Goal: Navigation & Orientation: Find specific page/section

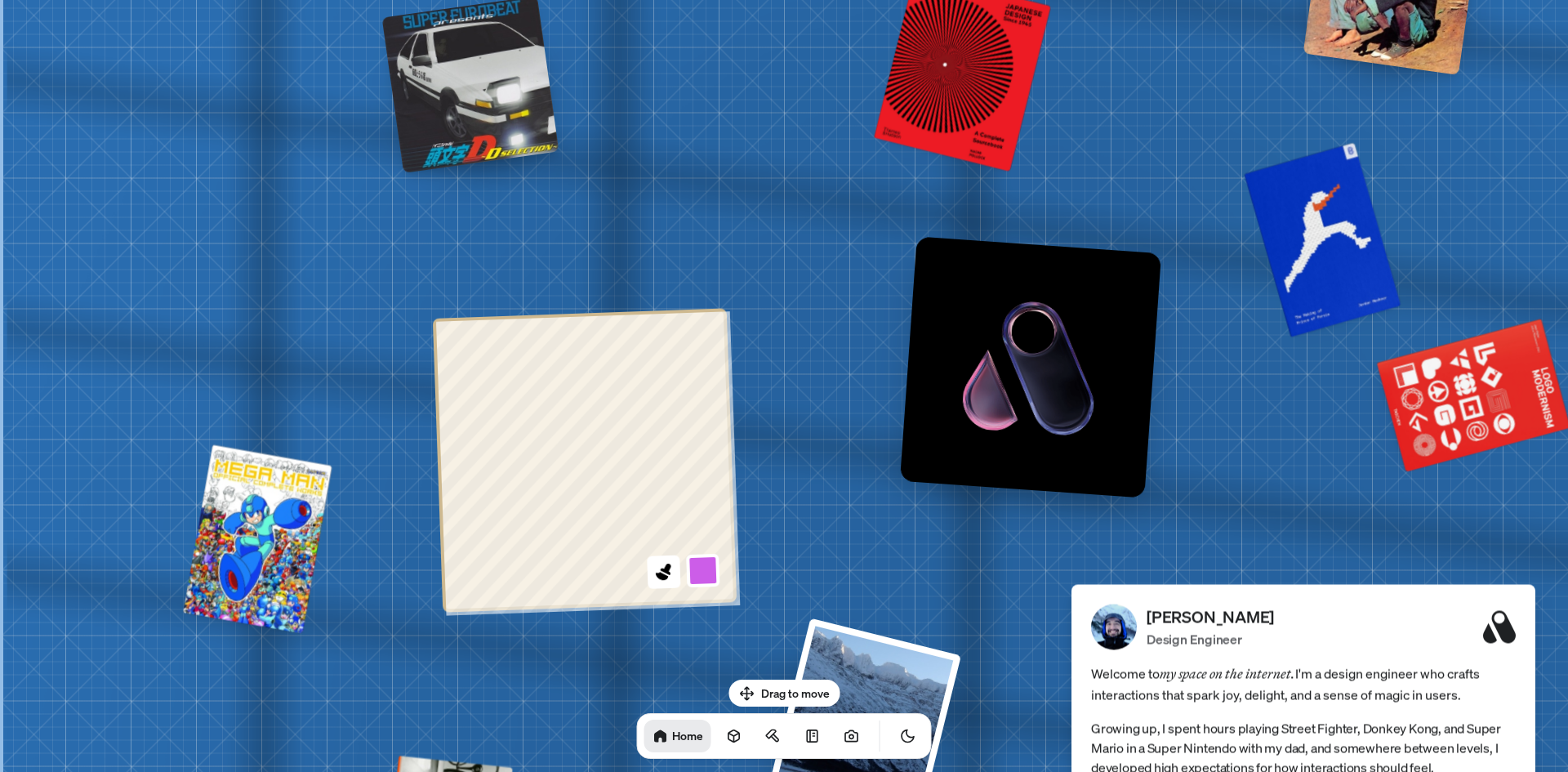
drag, startPoint x: 753, startPoint y: 271, endPoint x: 1433, endPoint y: 513, distance: 721.8
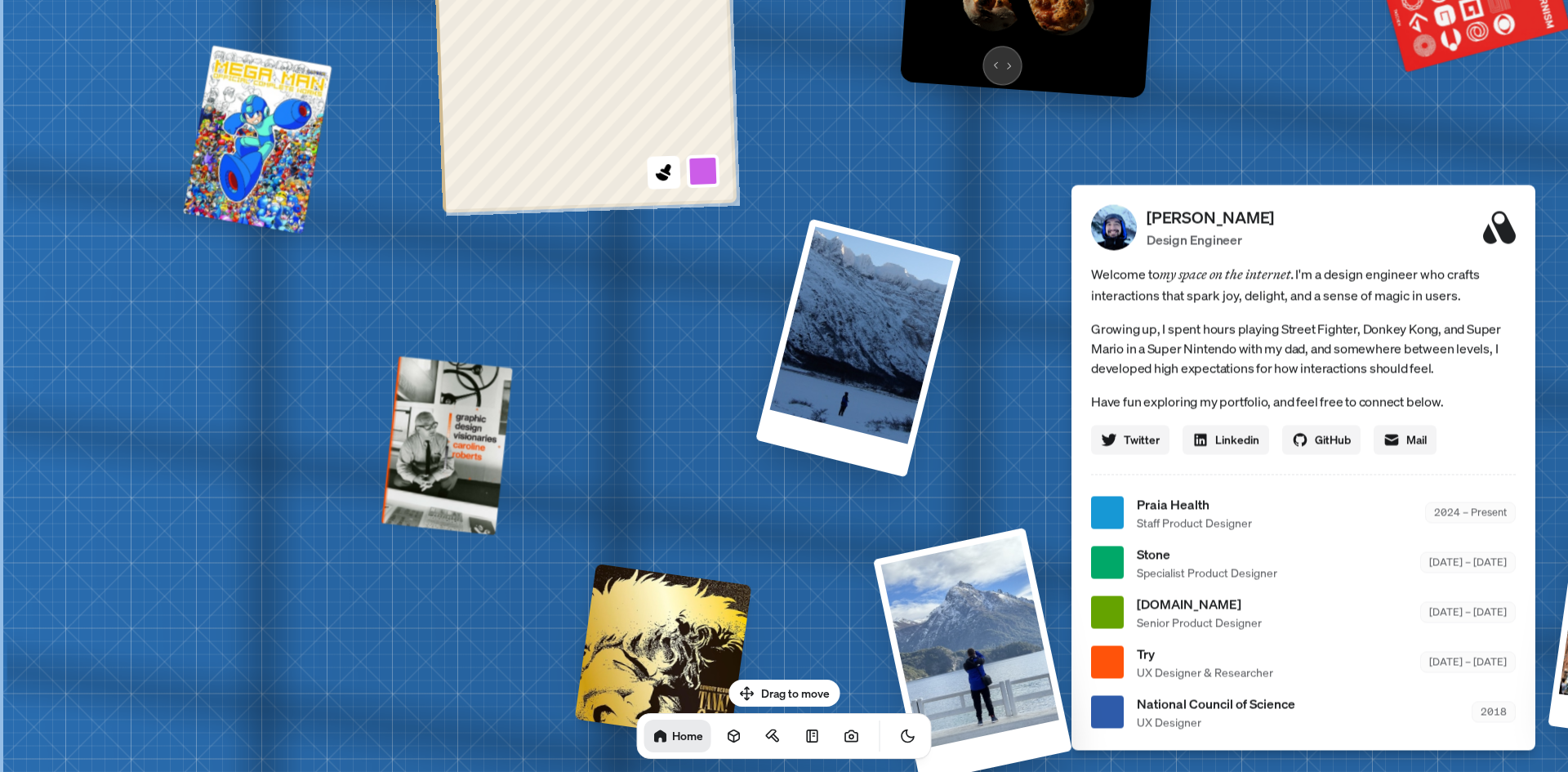
drag, startPoint x: 910, startPoint y: 491, endPoint x: 1044, endPoint y: 36, distance: 474.3
click at [1040, 41] on div "[PERSON_NAME] [PERSON_NAME] Design Engineer Welcome to my space on the internet…" at bounding box center [1306, 513] width 2443 height 2140
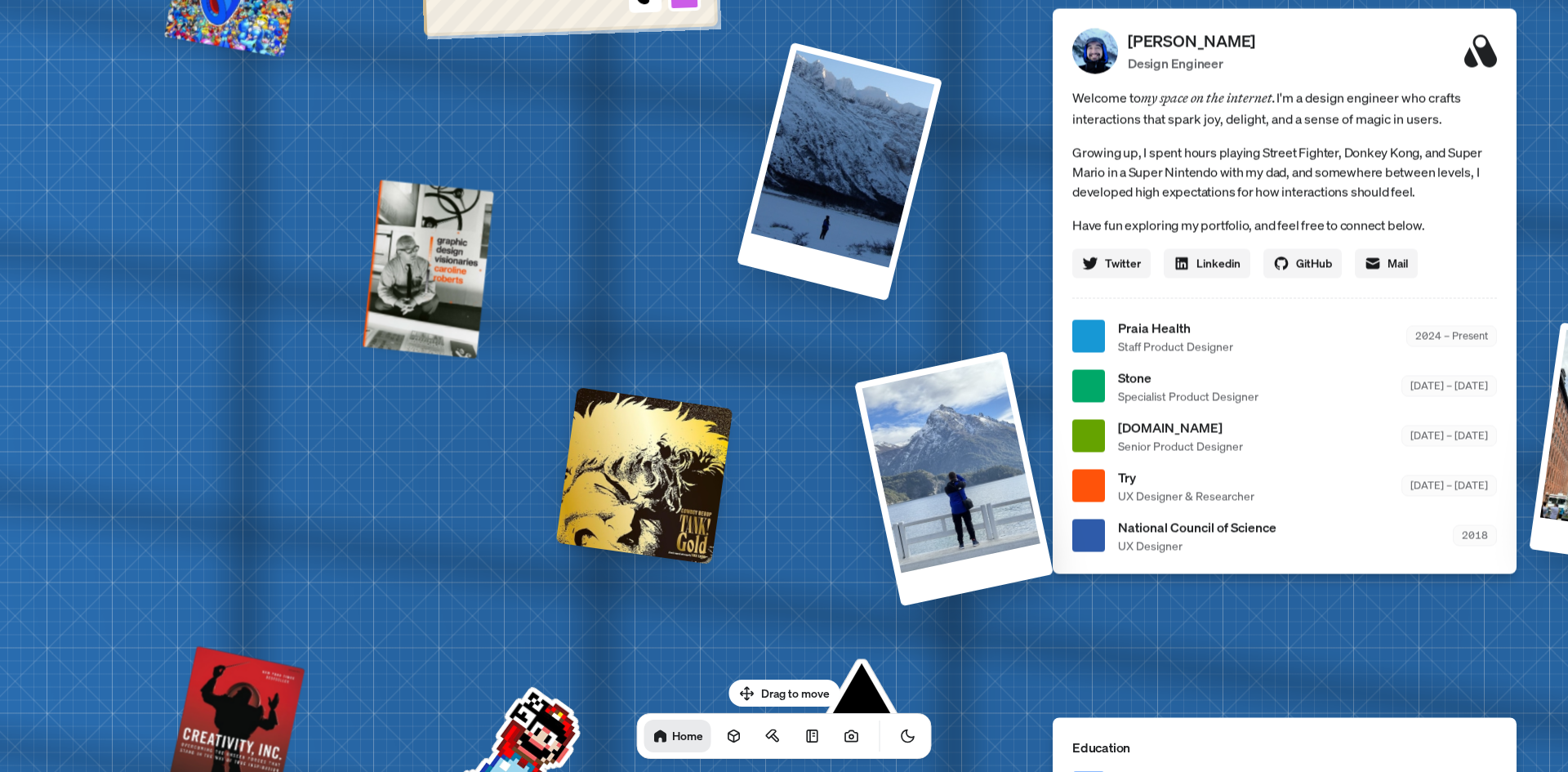
drag, startPoint x: 946, startPoint y: 247, endPoint x: 924, endPoint y: -6, distance: 254.0
click at [924, 0] on html "[PERSON_NAME] [PERSON_NAME] Design Engineer Welcome to my space on the internet…" at bounding box center [784, 0] width 1568 height 0
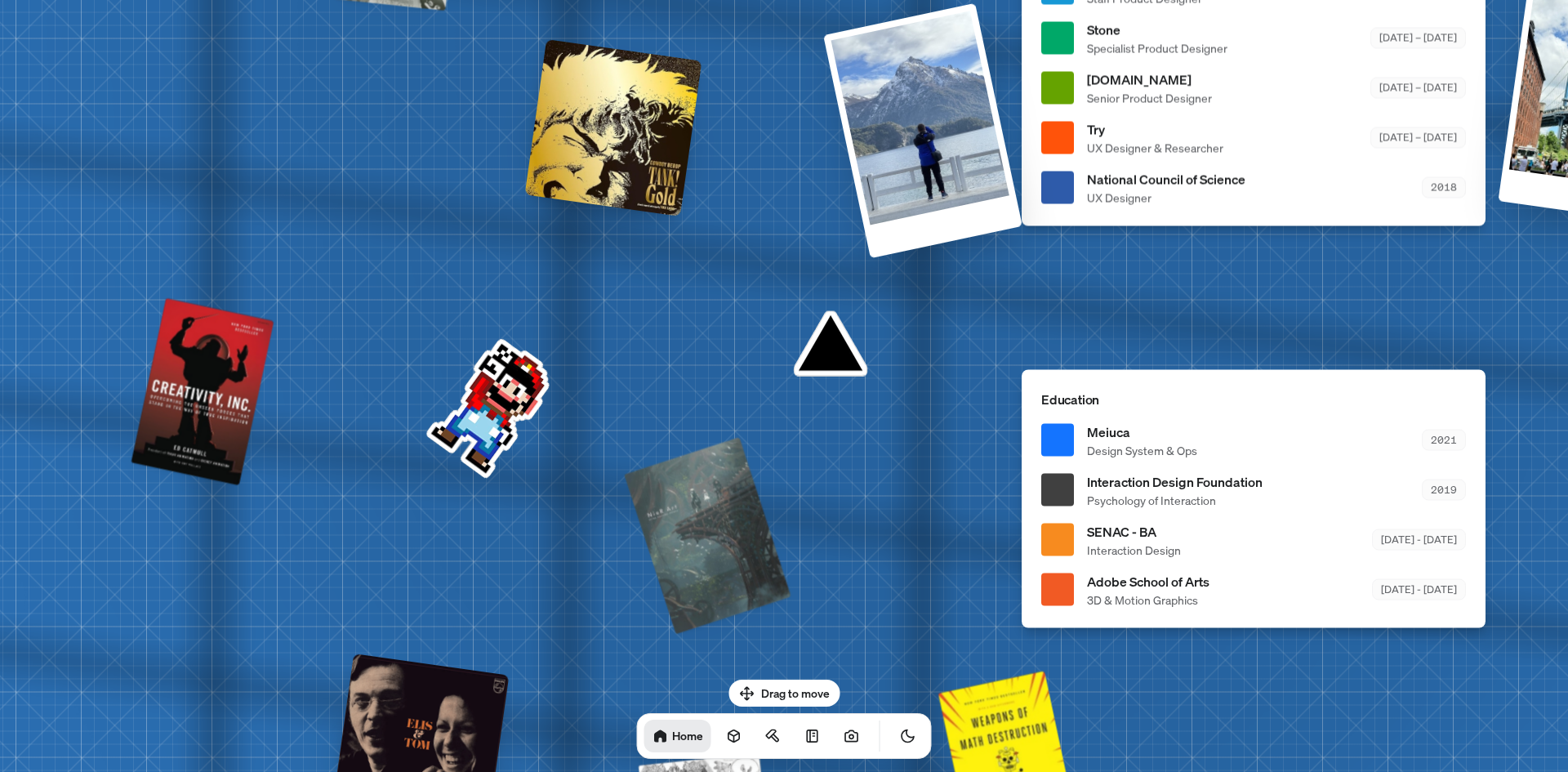
drag, startPoint x: 917, startPoint y: 359, endPoint x: 931, endPoint y: 62, distance: 297.3
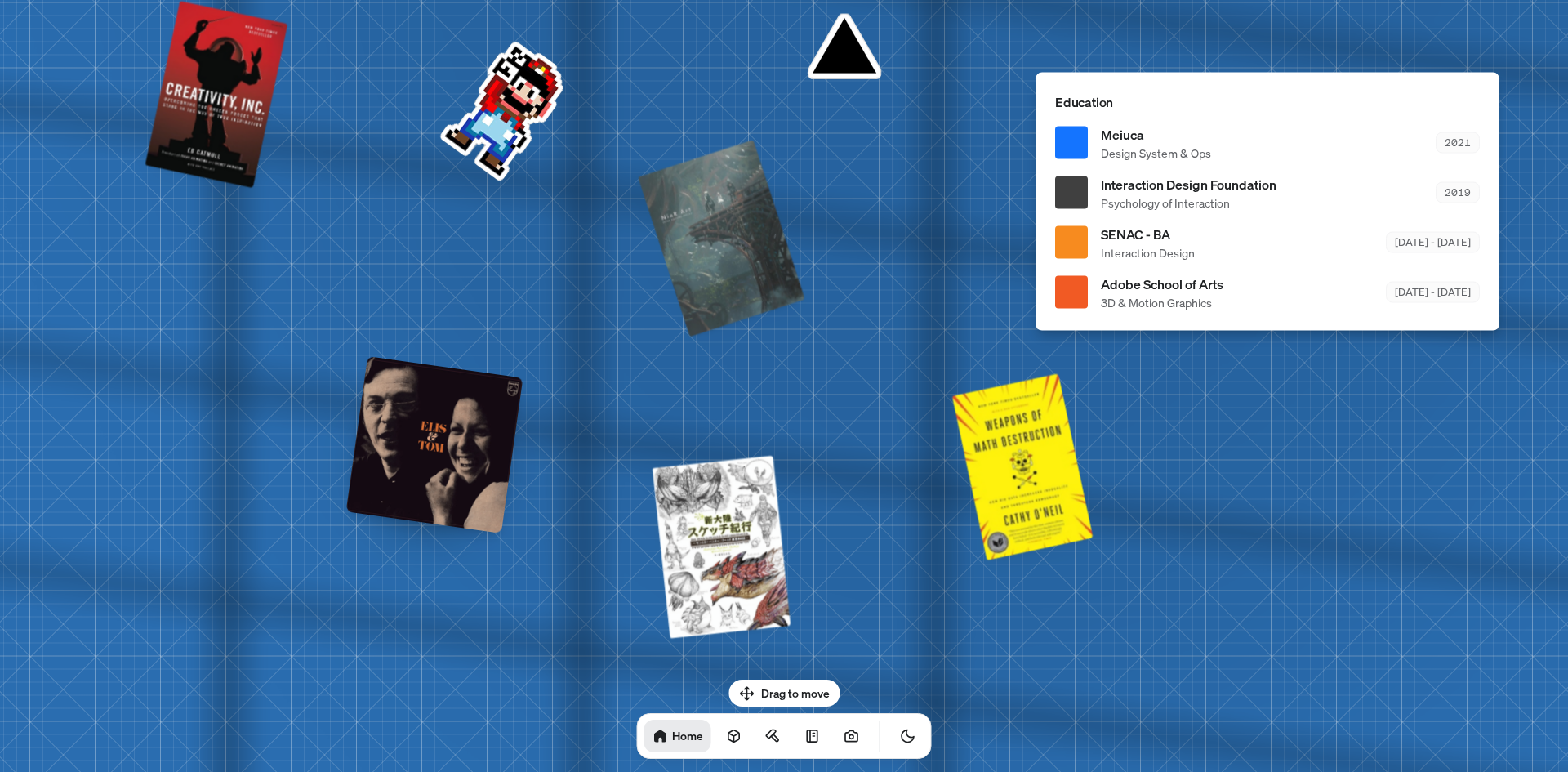
drag, startPoint x: 601, startPoint y: 478, endPoint x: 499, endPoint y: 94, distance: 397.3
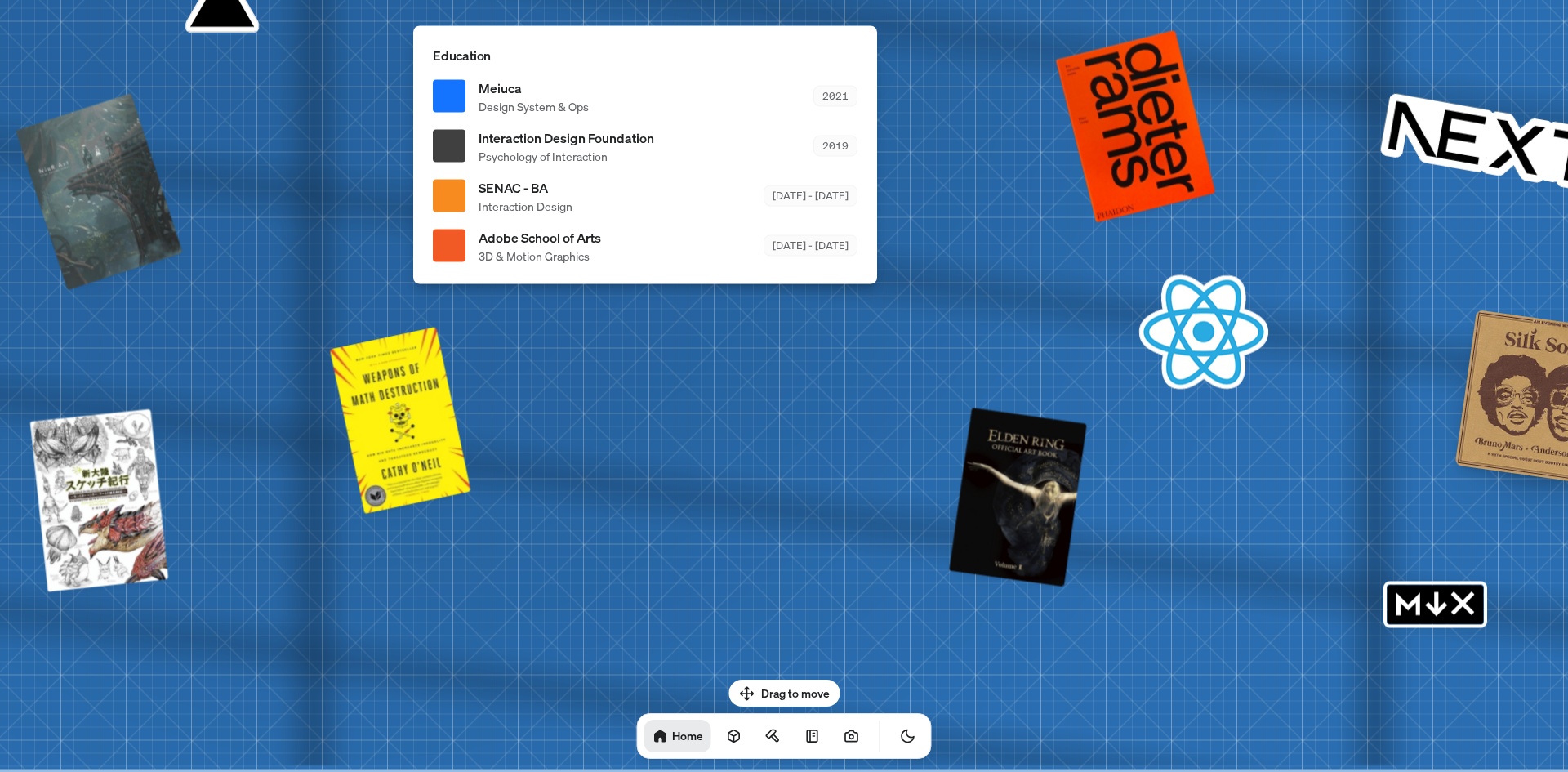
drag, startPoint x: 890, startPoint y: 475, endPoint x: 379, endPoint y: 364, distance: 522.9
click at [332, 366] on div at bounding box center [400, 419] width 136 height 179
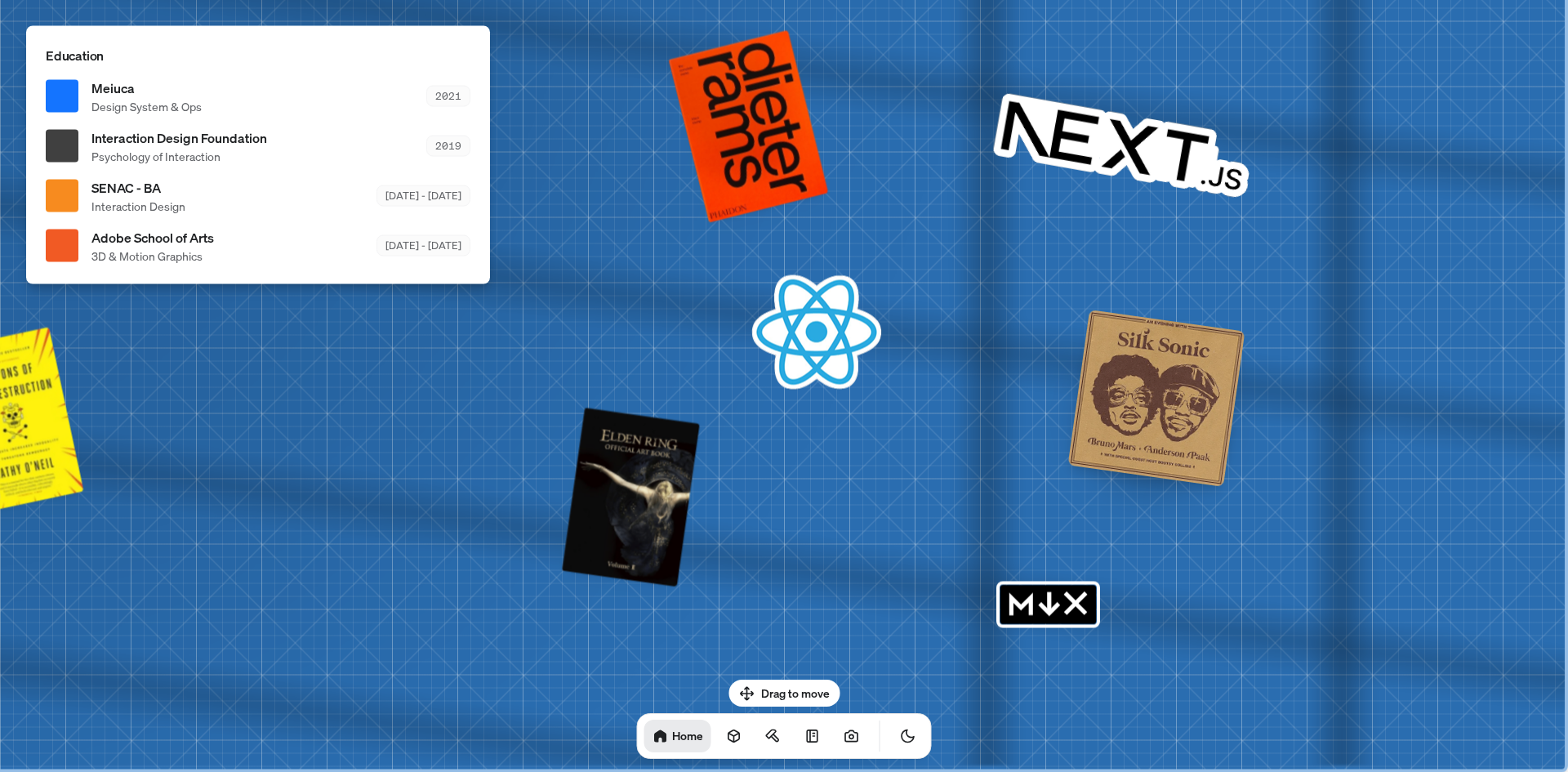
drag, startPoint x: 845, startPoint y: 401, endPoint x: 494, endPoint y: 397, distance: 351.0
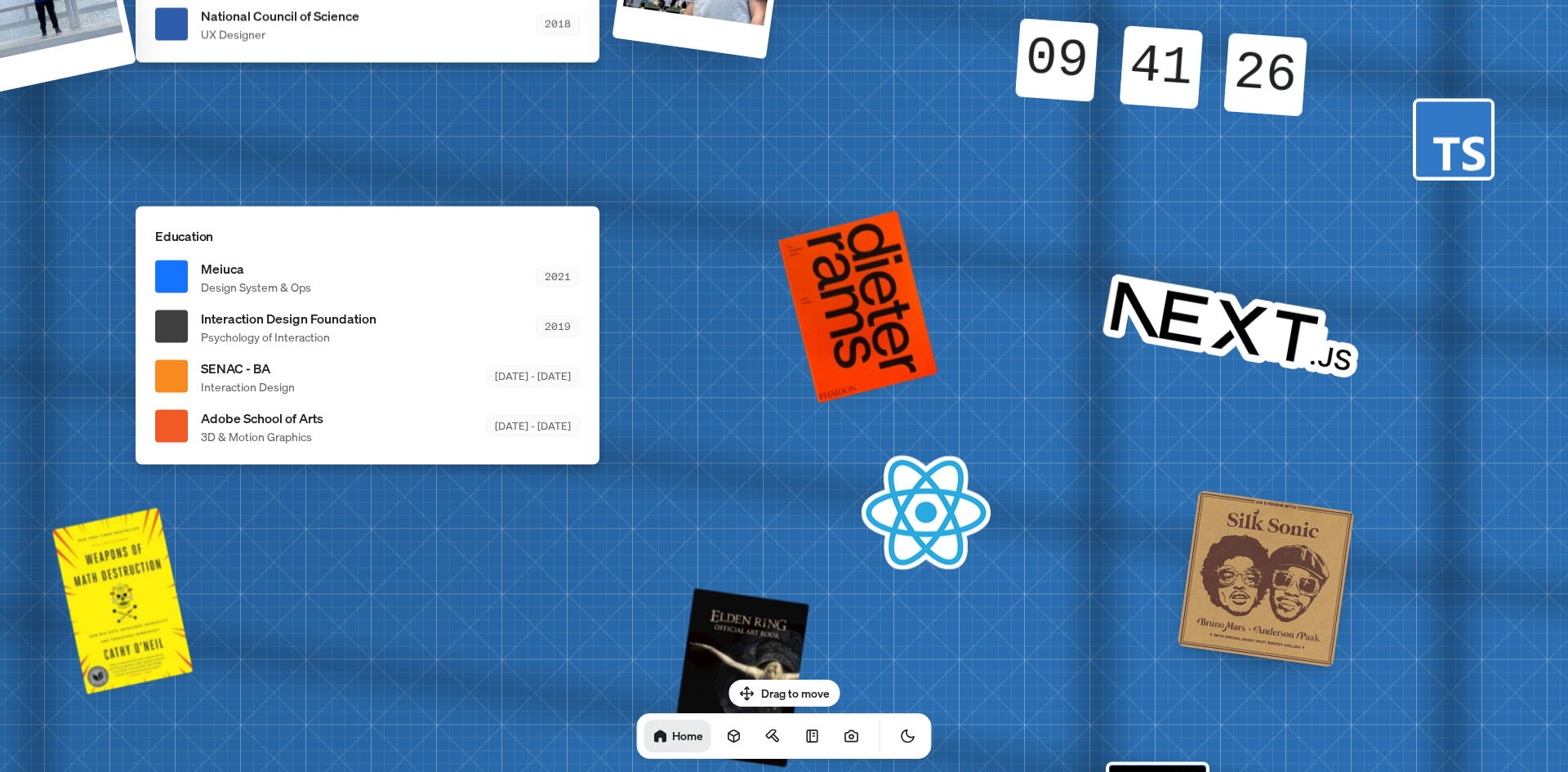
drag, startPoint x: 923, startPoint y: 524, endPoint x: 890, endPoint y: 497, distance: 42.6
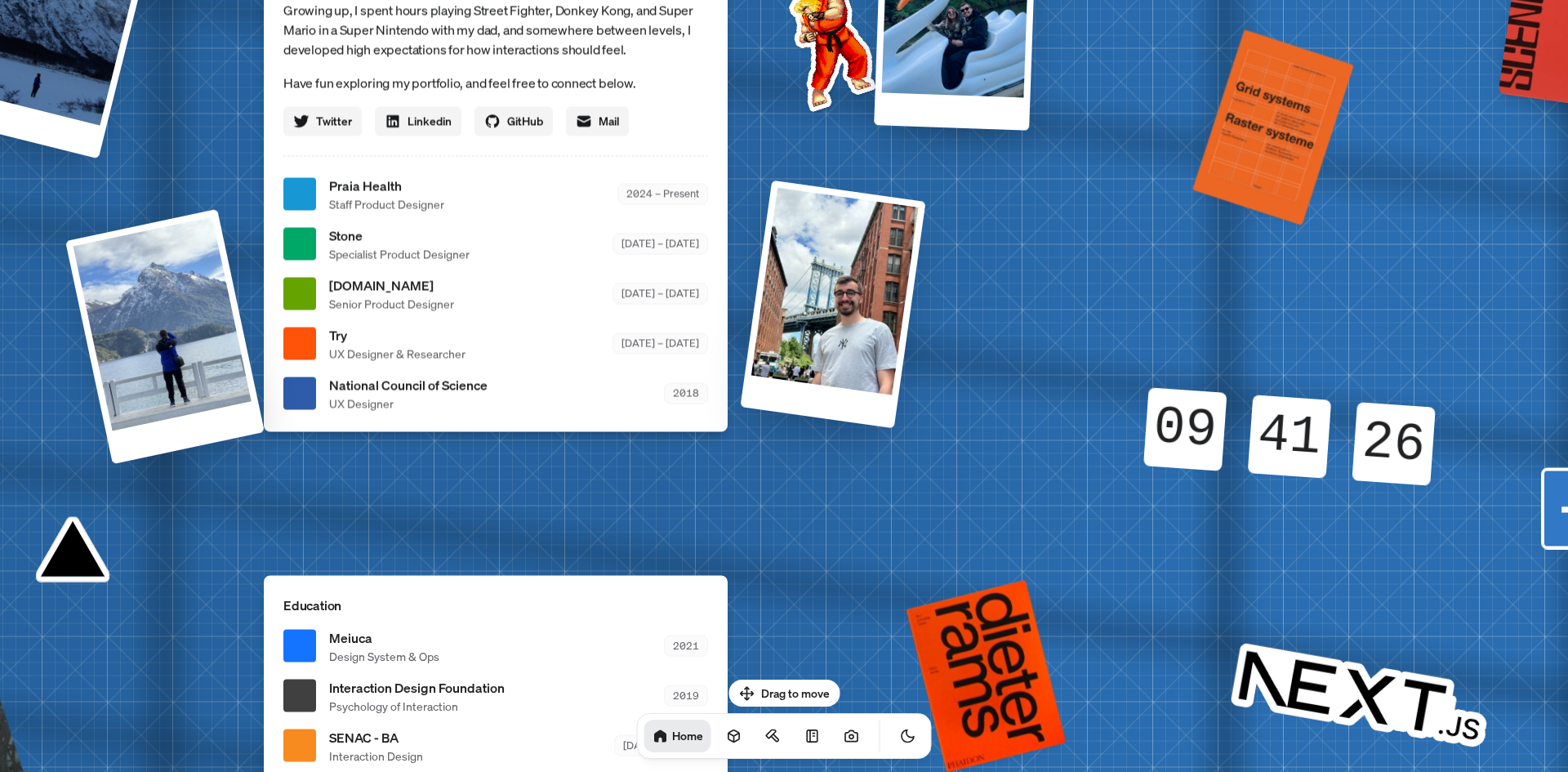
drag, startPoint x: 822, startPoint y: 354, endPoint x: 863, endPoint y: 371, distance: 44.4
click at [919, 0] on body "[PERSON_NAME] [PERSON_NAME] Design Engineer Welcome to my space on the internet…" at bounding box center [784, 0] width 1568 height 0
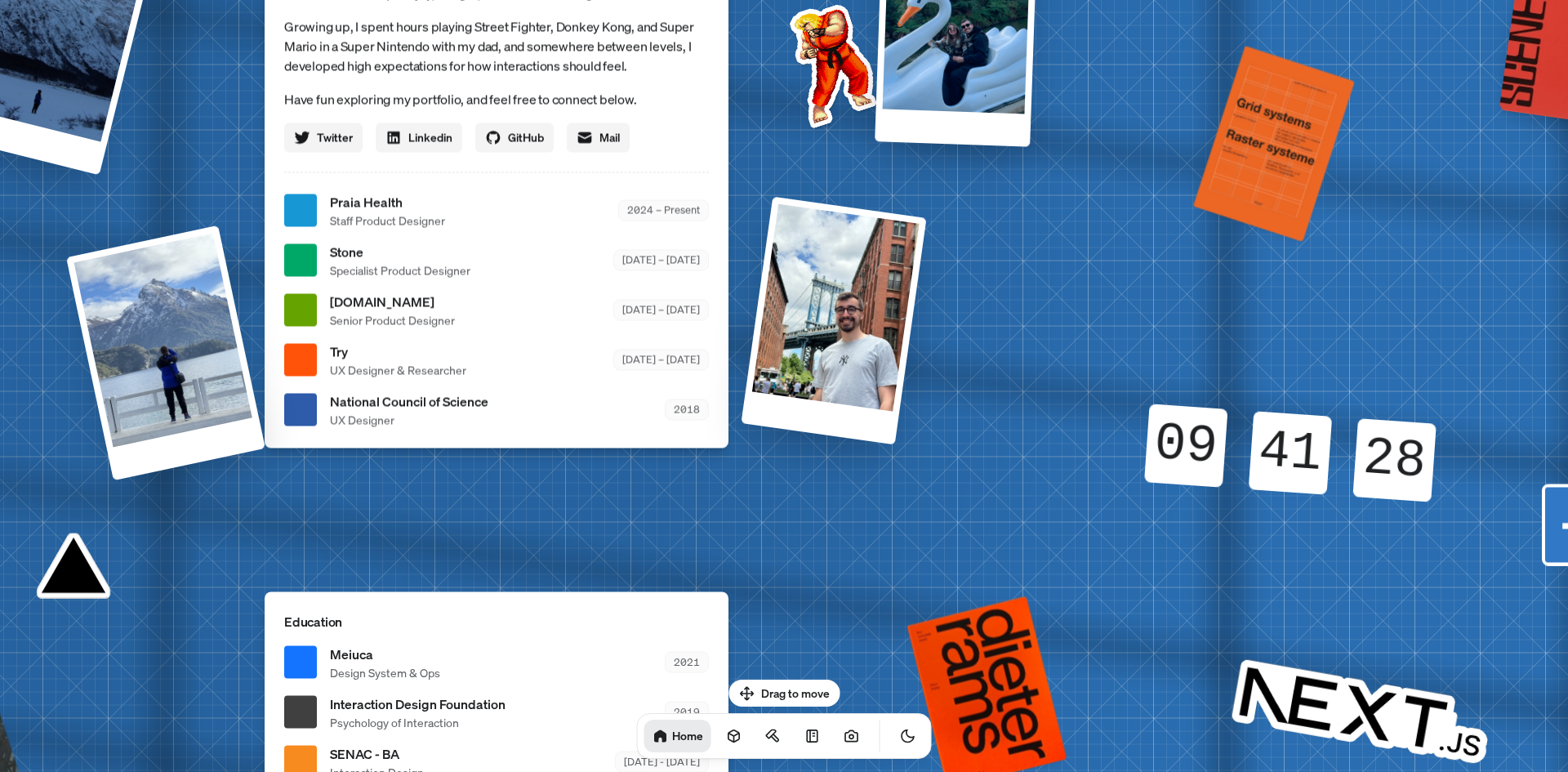
drag, startPoint x: 1122, startPoint y: 678, endPoint x: 1013, endPoint y: 245, distance: 446.5
click at [1013, 250] on div "[PERSON_NAME] [PERSON_NAME] Design Engineer Welcome to my space on the internet…" at bounding box center [499, 210] width 2443 height 2140
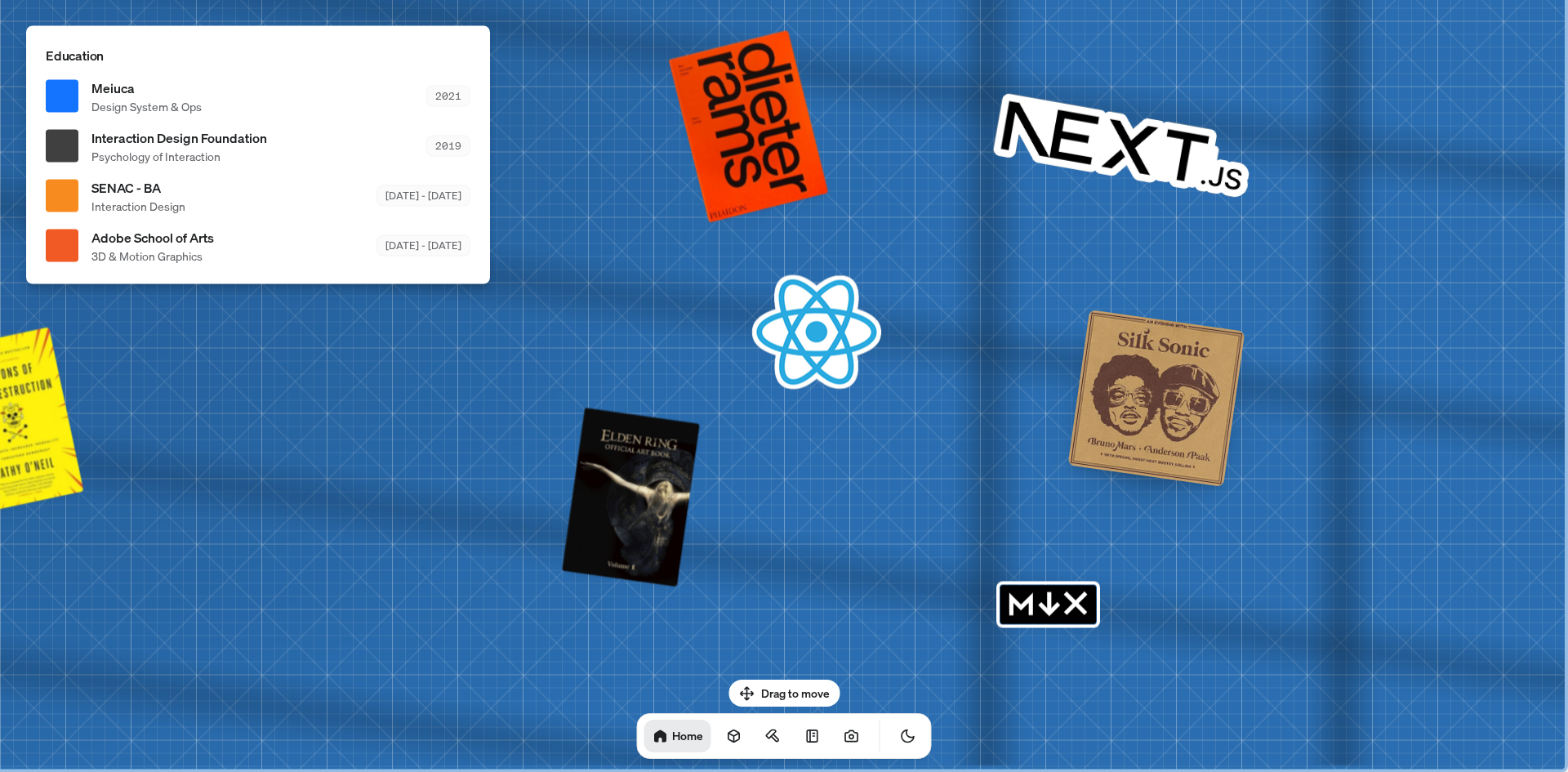
drag, startPoint x: 1417, startPoint y: 644, endPoint x: 918, endPoint y: 215, distance: 658.1
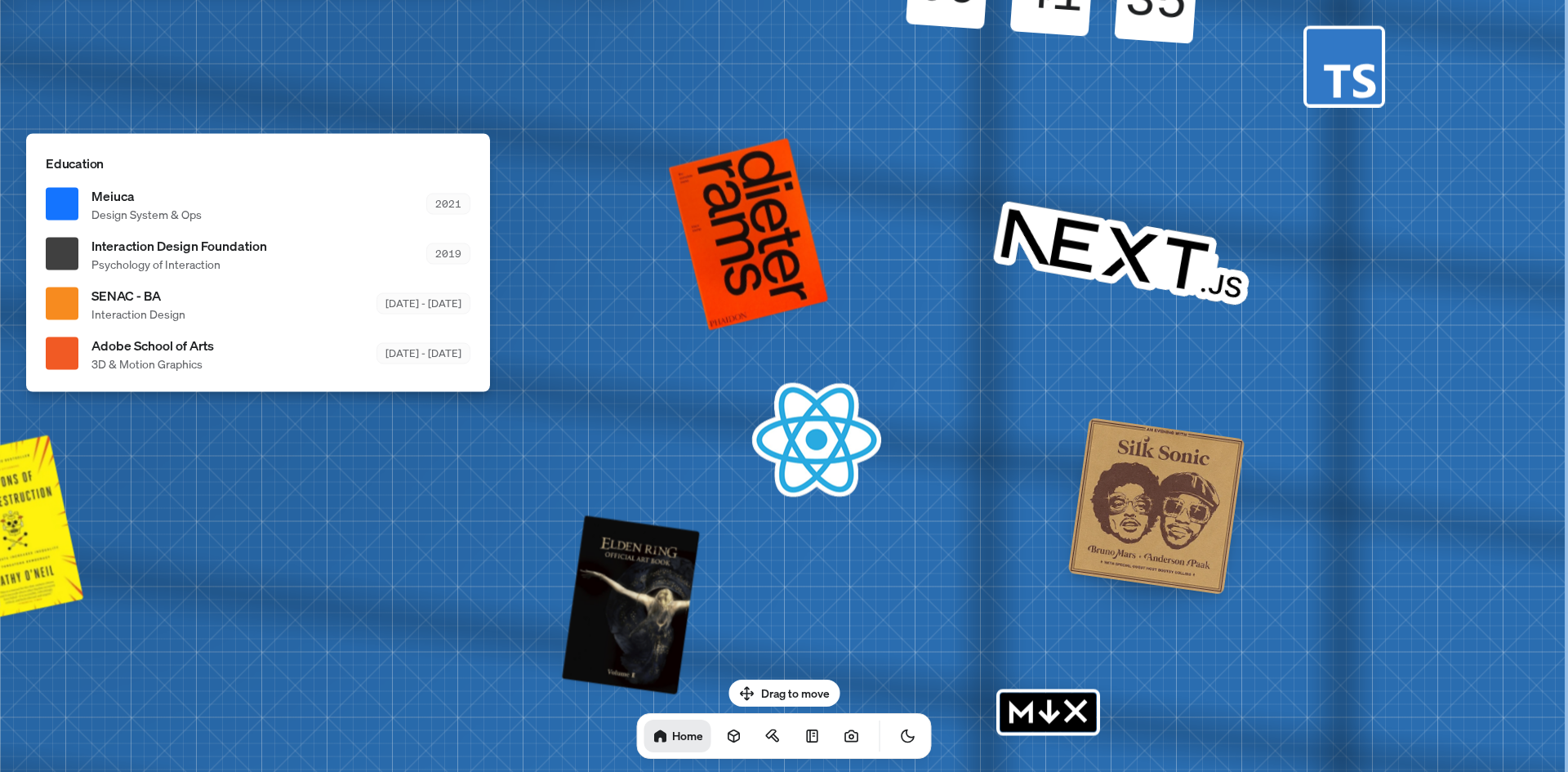
drag, startPoint x: 1387, startPoint y: 384, endPoint x: 1336, endPoint y: 673, distance: 293.5
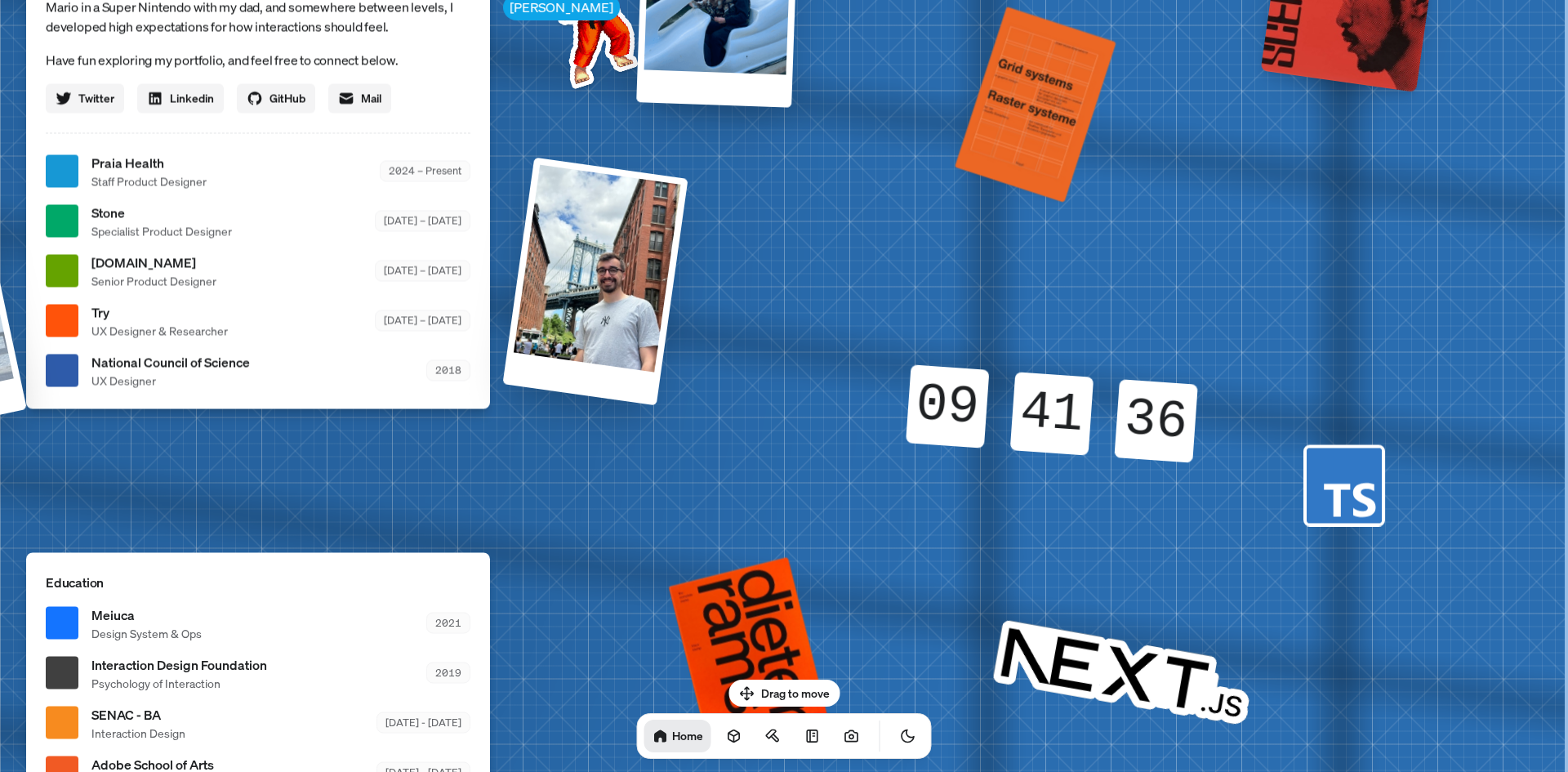
drag, startPoint x: 1315, startPoint y: 440, endPoint x: 1247, endPoint y: 720, distance: 288.1
click at [1249, 722] on div "[PERSON_NAME] [PERSON_NAME] Design Engineer Welcome to my space on the internet…" at bounding box center [261, 171] width 2443 height 2140
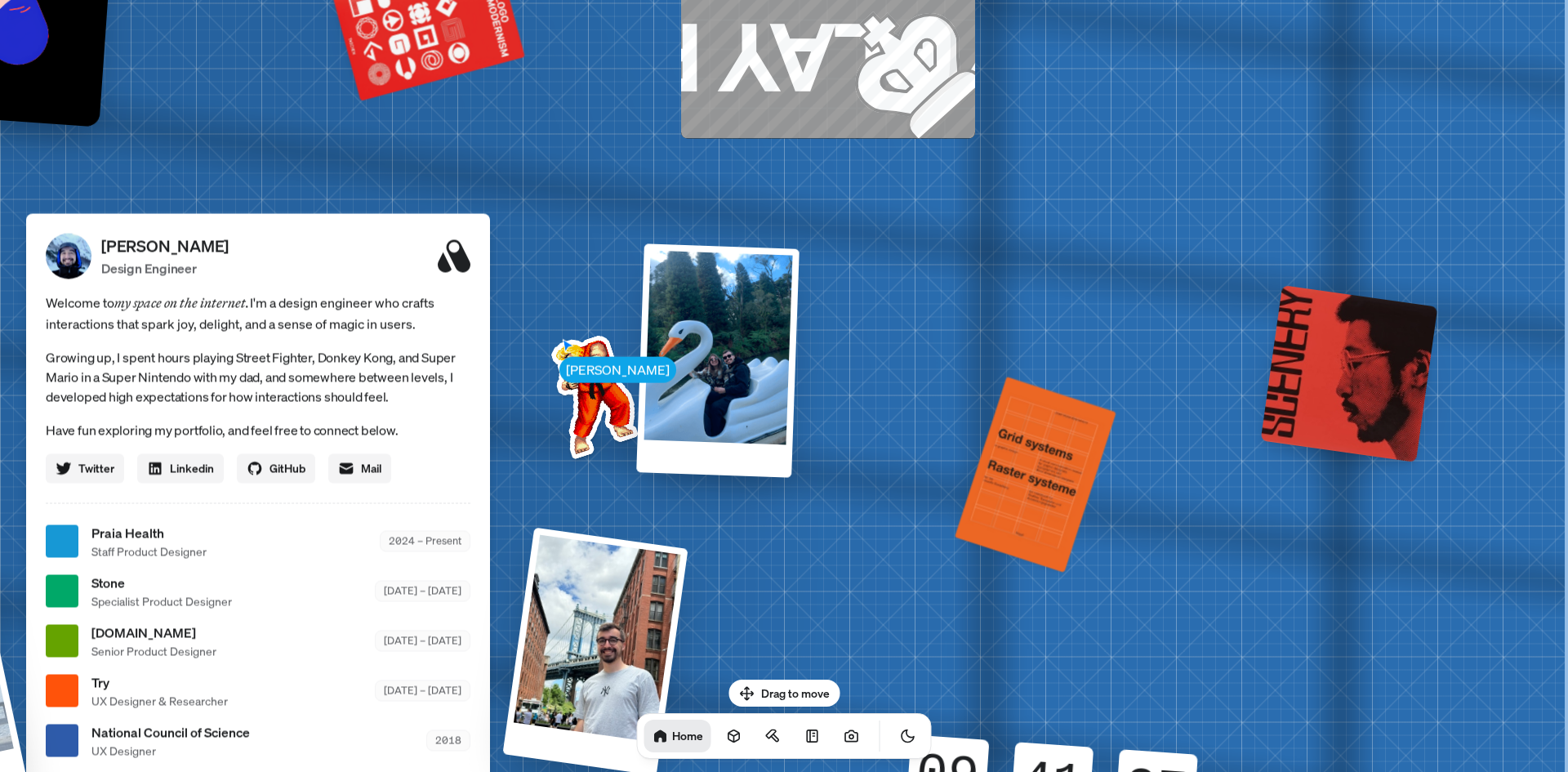
drag, startPoint x: 1322, startPoint y: 420, endPoint x: 1284, endPoint y: 705, distance: 287.5
click at [1284, 705] on div "[PERSON_NAME] [PERSON_NAME] Design Engineer Welcome to my space on the internet…" at bounding box center [261, 541] width 2443 height 2140
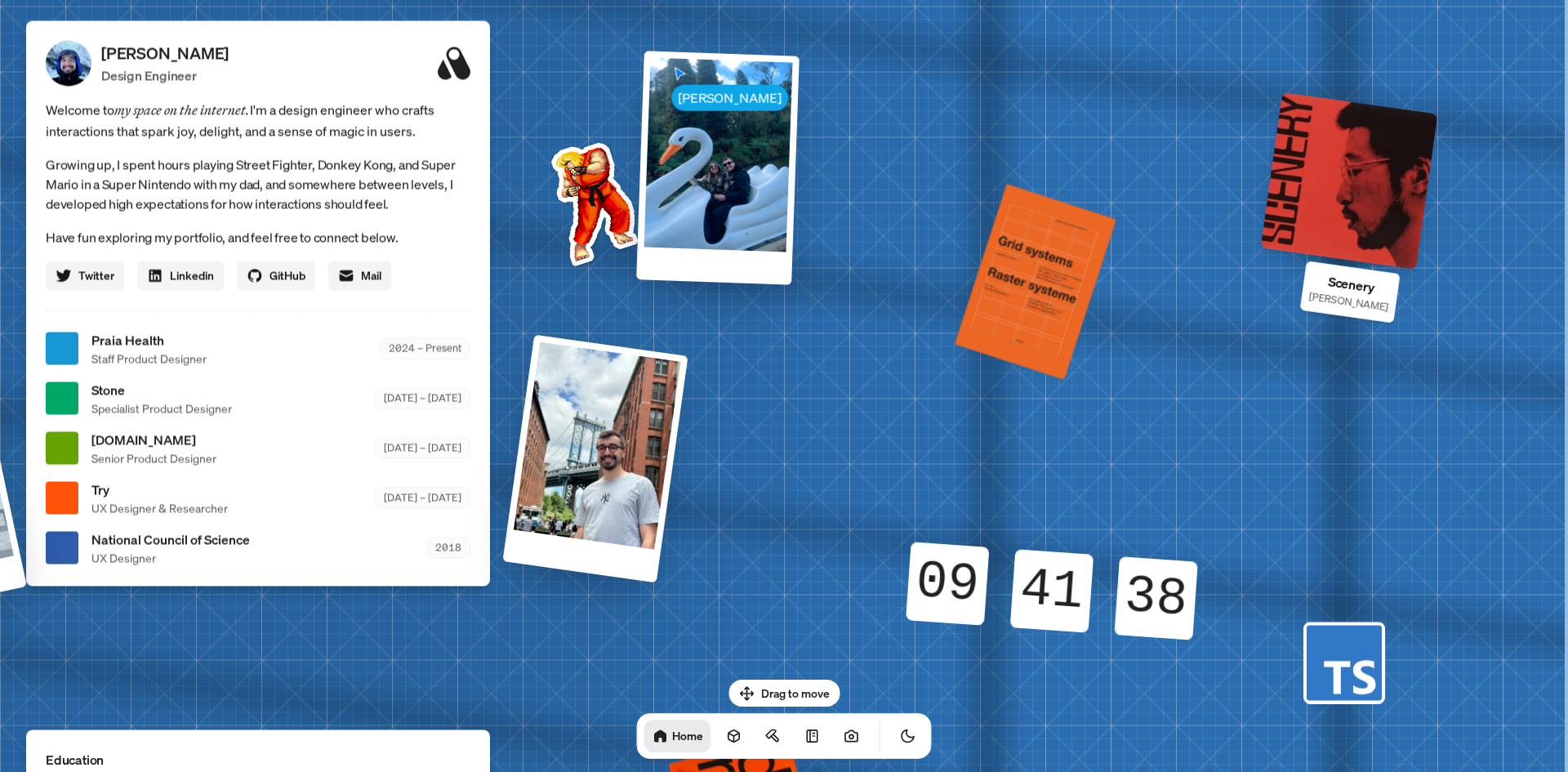
drag, startPoint x: 1298, startPoint y: 727, endPoint x: 1282, endPoint y: 495, distance: 232.6
click at [1282, 501] on div "[PERSON_NAME] [PERSON_NAME] Design Engineer Welcome to my space on the internet…" at bounding box center [261, 349] width 2443 height 2140
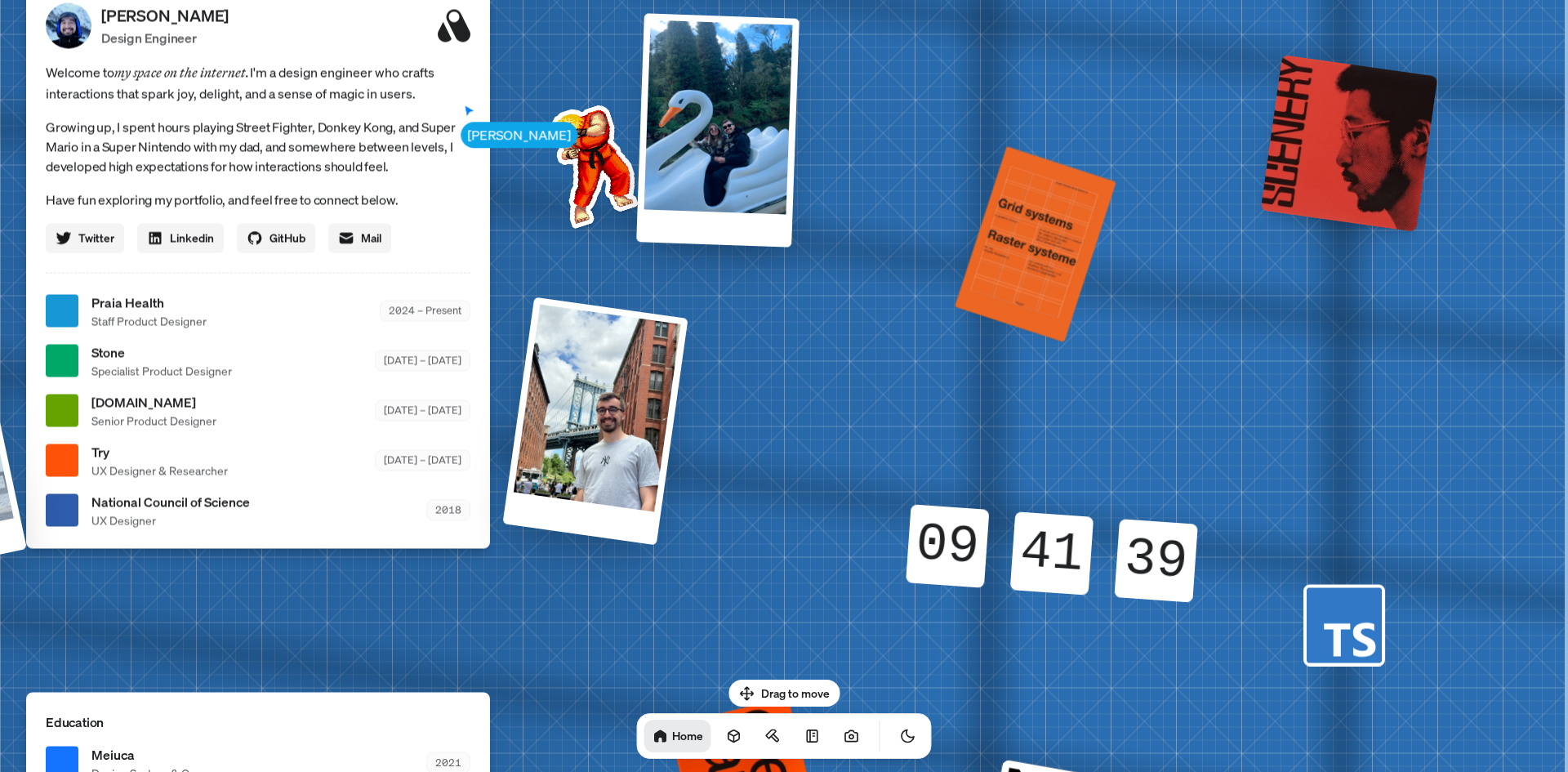
drag, startPoint x: 1245, startPoint y: 491, endPoint x: 1240, endPoint y: 810, distance: 319.0
click at [1240, 0] on html "[PERSON_NAME] [PERSON_NAME] Design Engineer Welcome to my space on the internet…" at bounding box center [784, 0] width 1568 height 0
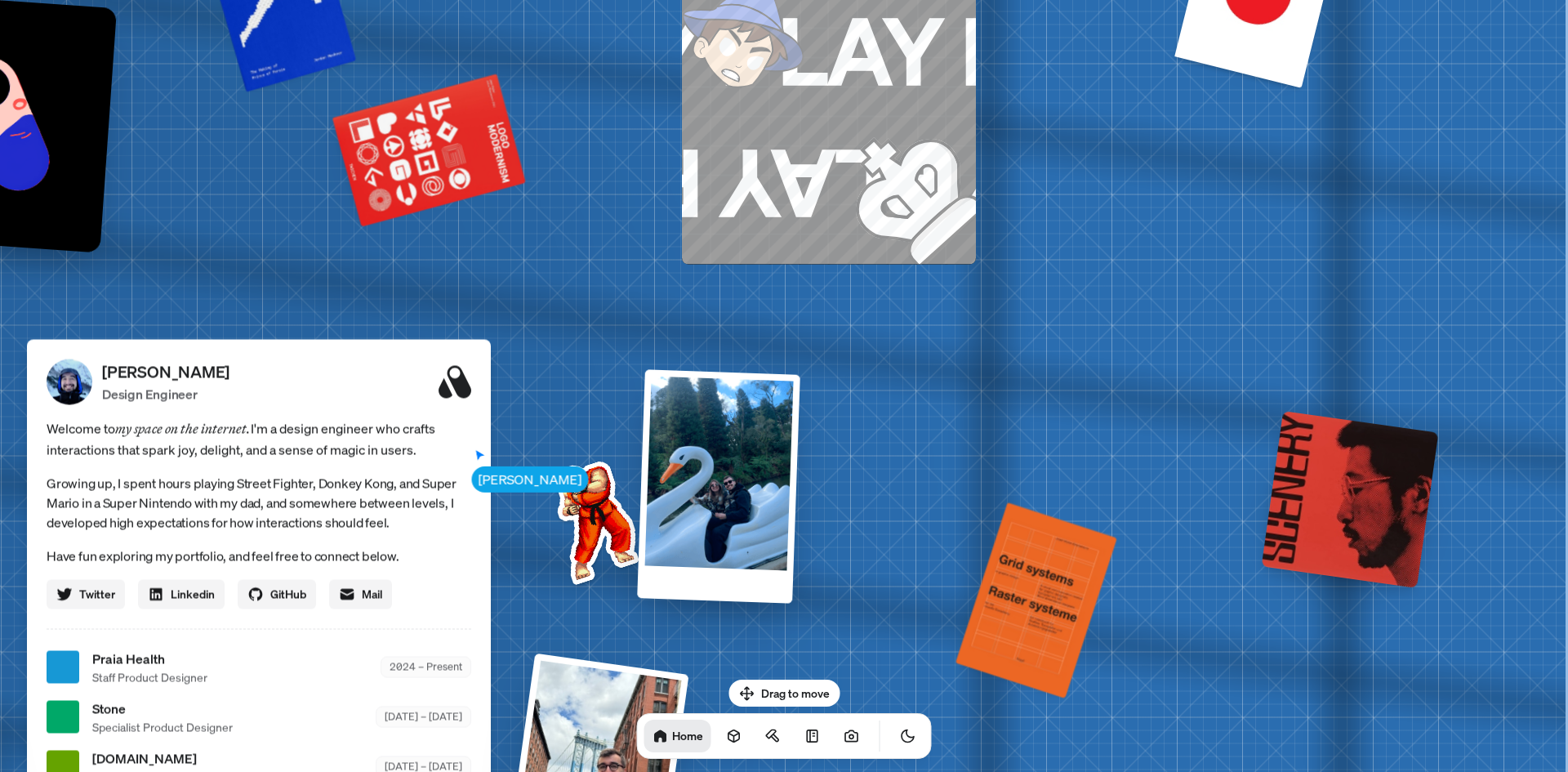
drag, startPoint x: 1142, startPoint y: 553, endPoint x: 1155, endPoint y: 792, distance: 239.4
click at [1155, 0] on html "[PERSON_NAME] [PERSON_NAME] Design Engineer Welcome to my space on the internet…" at bounding box center [784, 0] width 1568 height 0
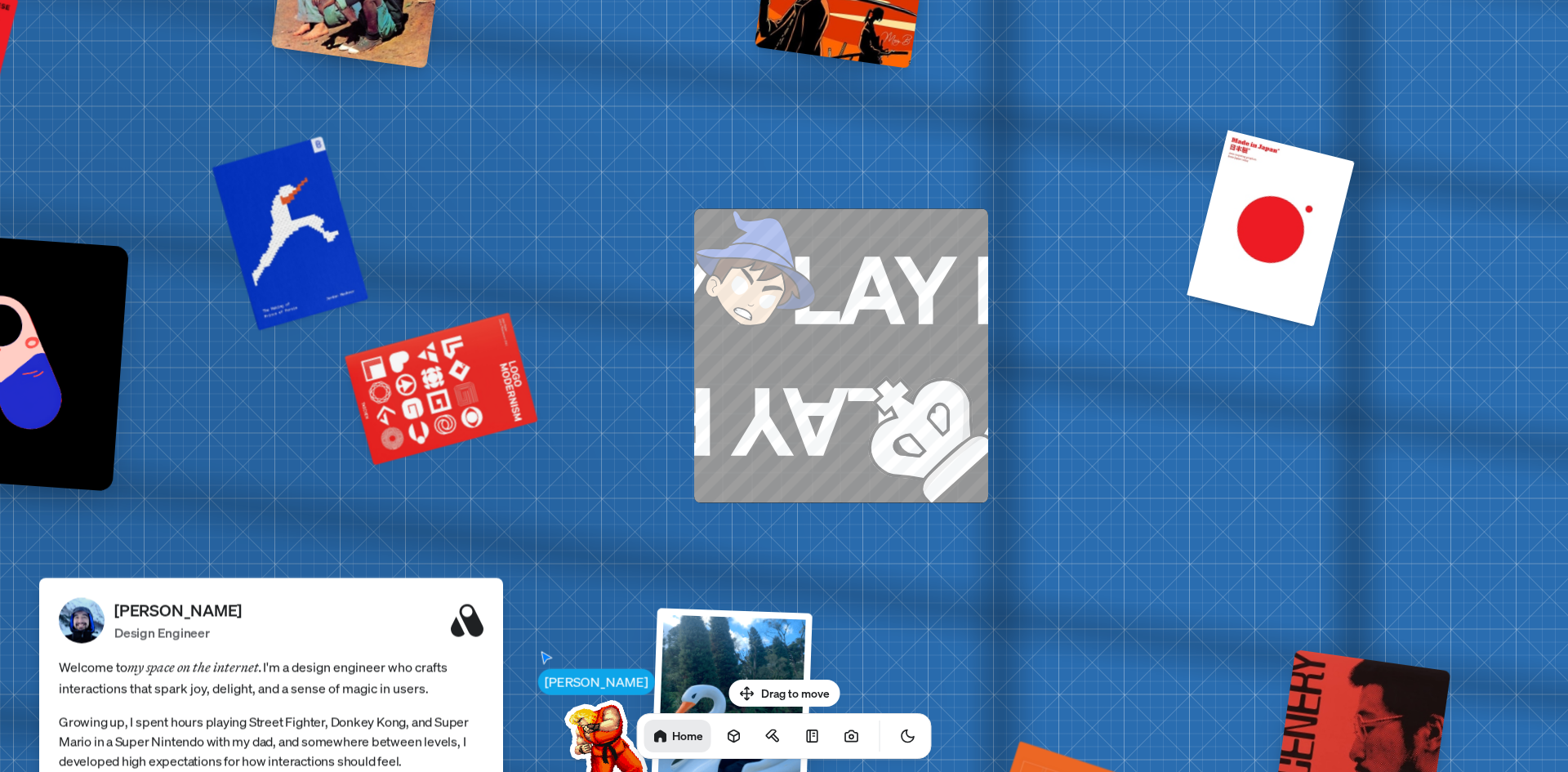
drag, startPoint x: 964, startPoint y: 559, endPoint x: 949, endPoint y: 810, distance: 251.4
click at [949, 0] on html "[PERSON_NAME] [PERSON_NAME] Design Engineer Welcome to my space on the internet…" at bounding box center [784, 0] width 1568 height 0
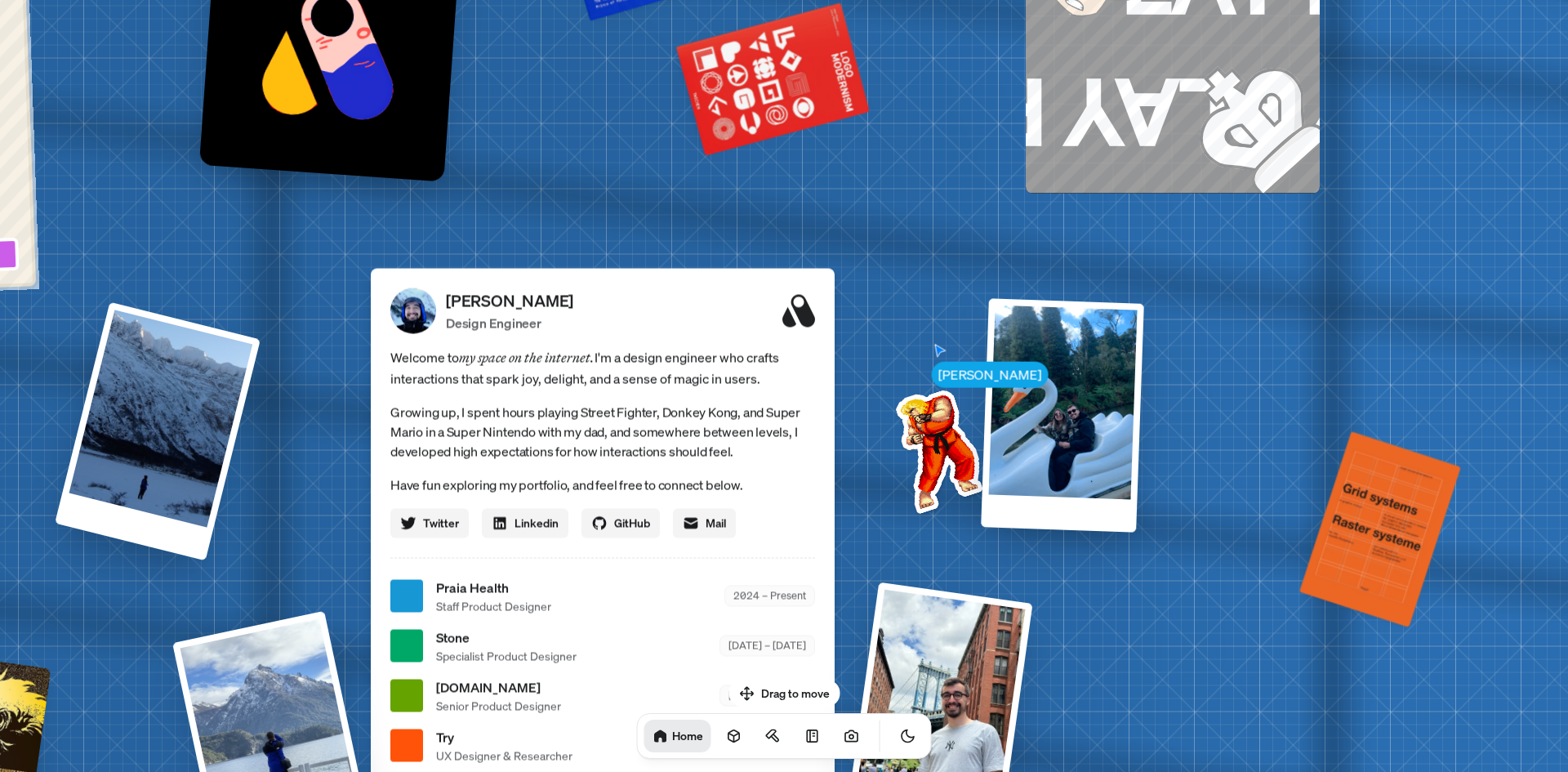
drag, startPoint x: 567, startPoint y: 385, endPoint x: 1038, endPoint y: 166, distance: 519.4
click at [1035, 167] on div "[PERSON_NAME] [PERSON_NAME] Design Engineer Welcome to my space on the internet…" at bounding box center [605, 596] width 2443 height 2140
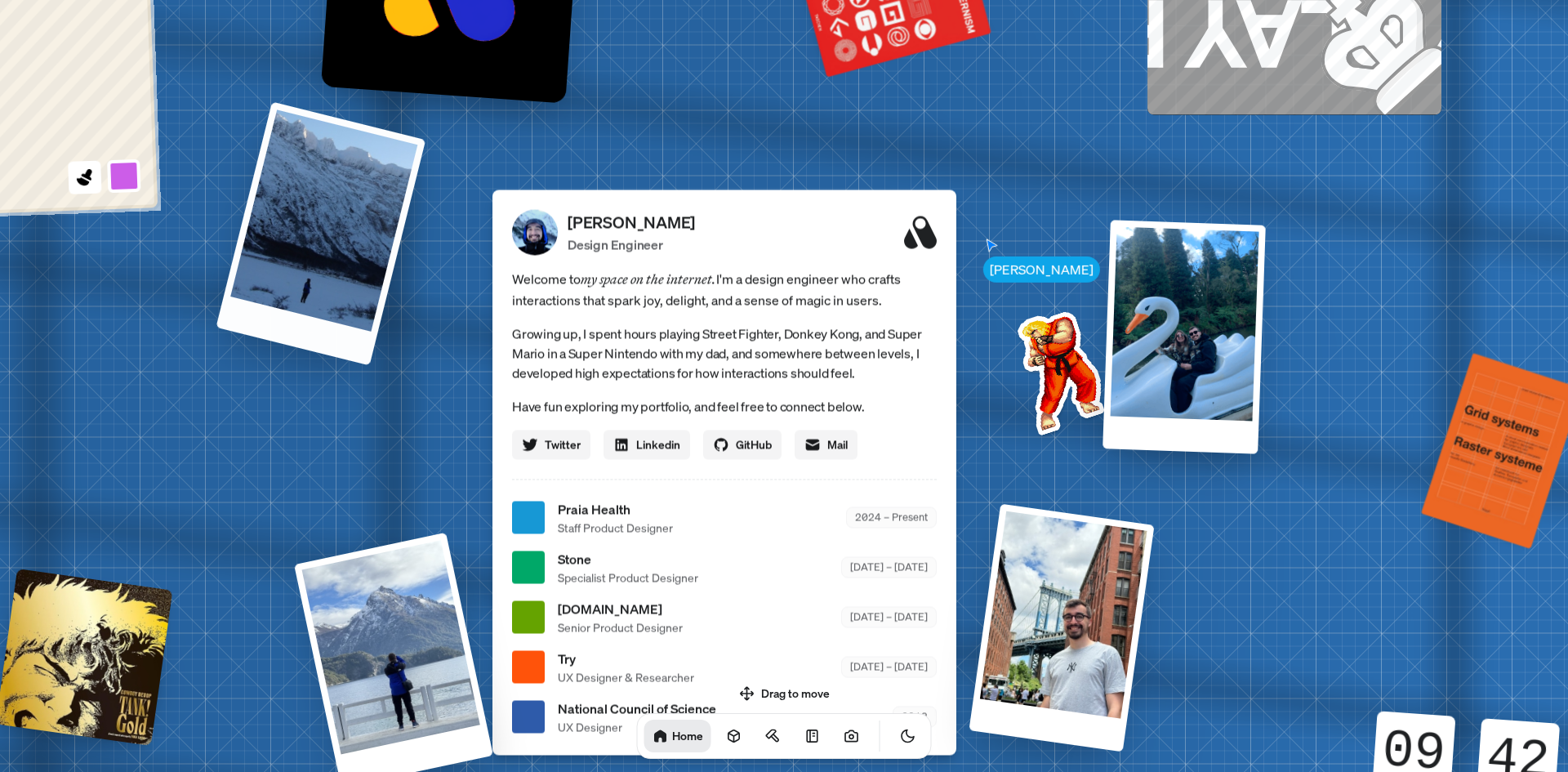
drag, startPoint x: 320, startPoint y: 406, endPoint x: 280, endPoint y: 309, distance: 104.9
click at [277, 309] on div at bounding box center [320, 233] width 210 height 263
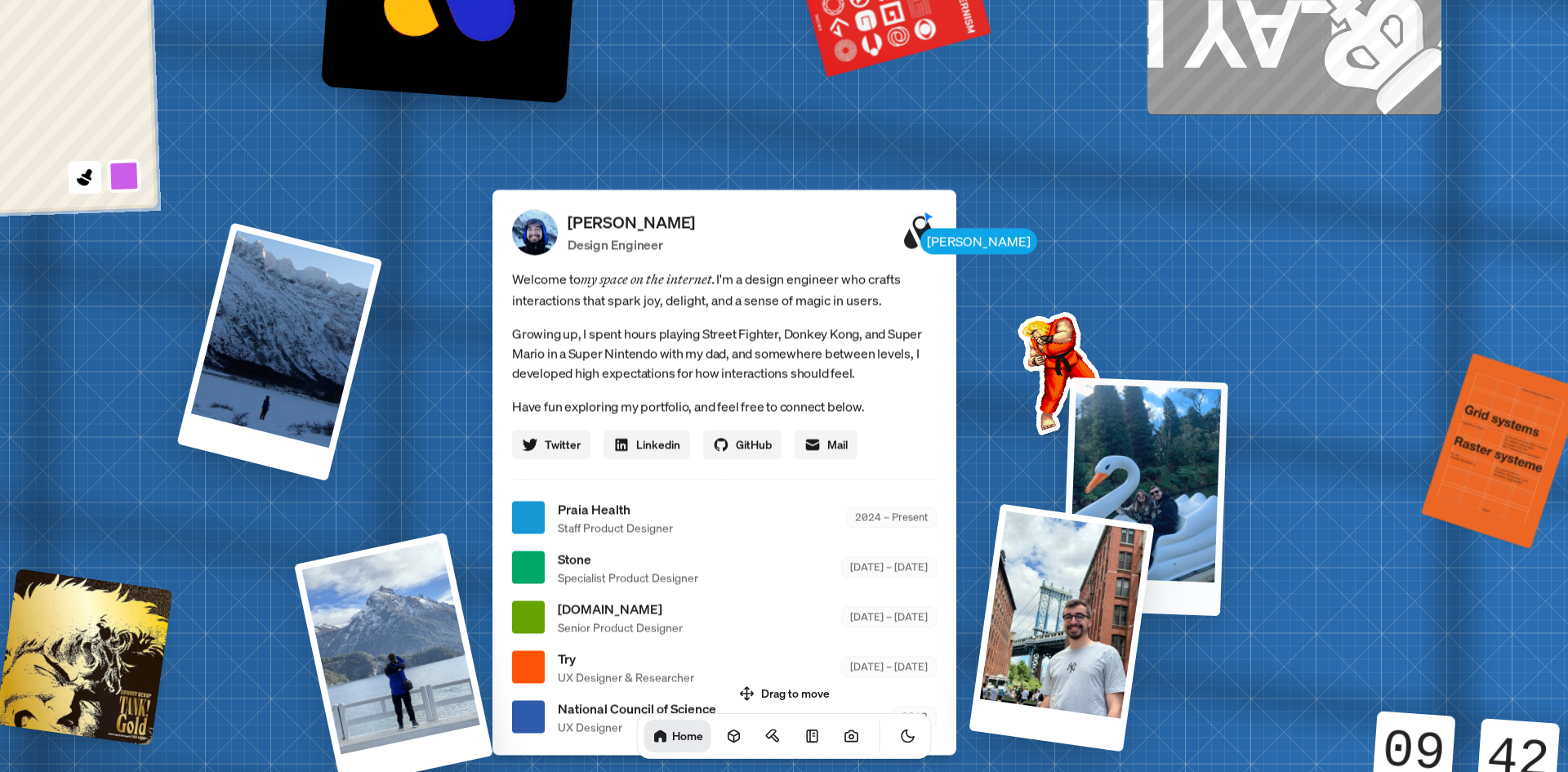
drag, startPoint x: 1172, startPoint y: 334, endPoint x: 1195, endPoint y: 575, distance: 242.1
click at [1194, 586] on div at bounding box center [1145, 495] width 166 height 239
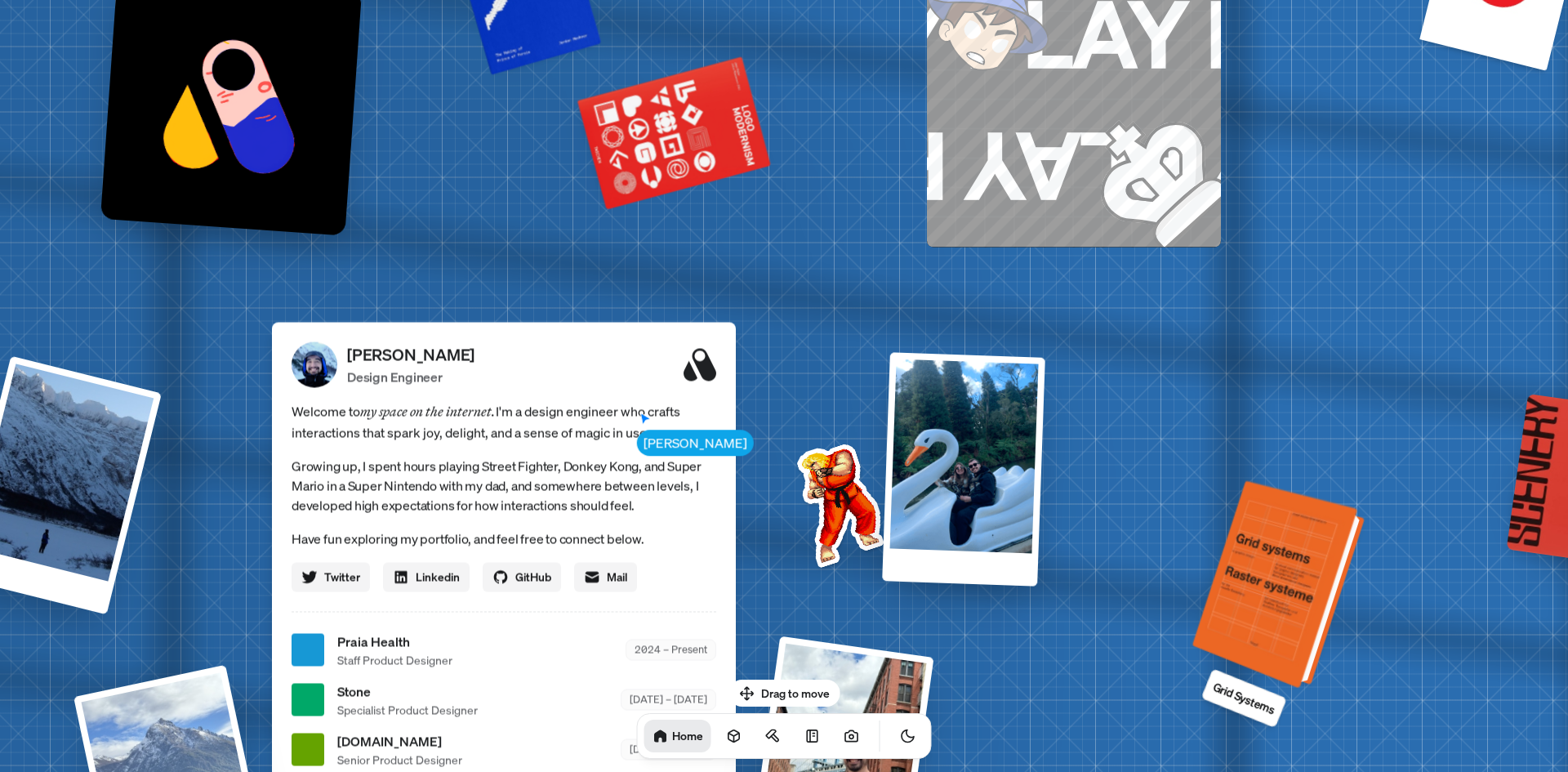
drag, startPoint x: 1488, startPoint y: 496, endPoint x: 1296, endPoint y: 609, distance: 222.8
click at [1297, 610] on div at bounding box center [1281, 586] width 160 height 200
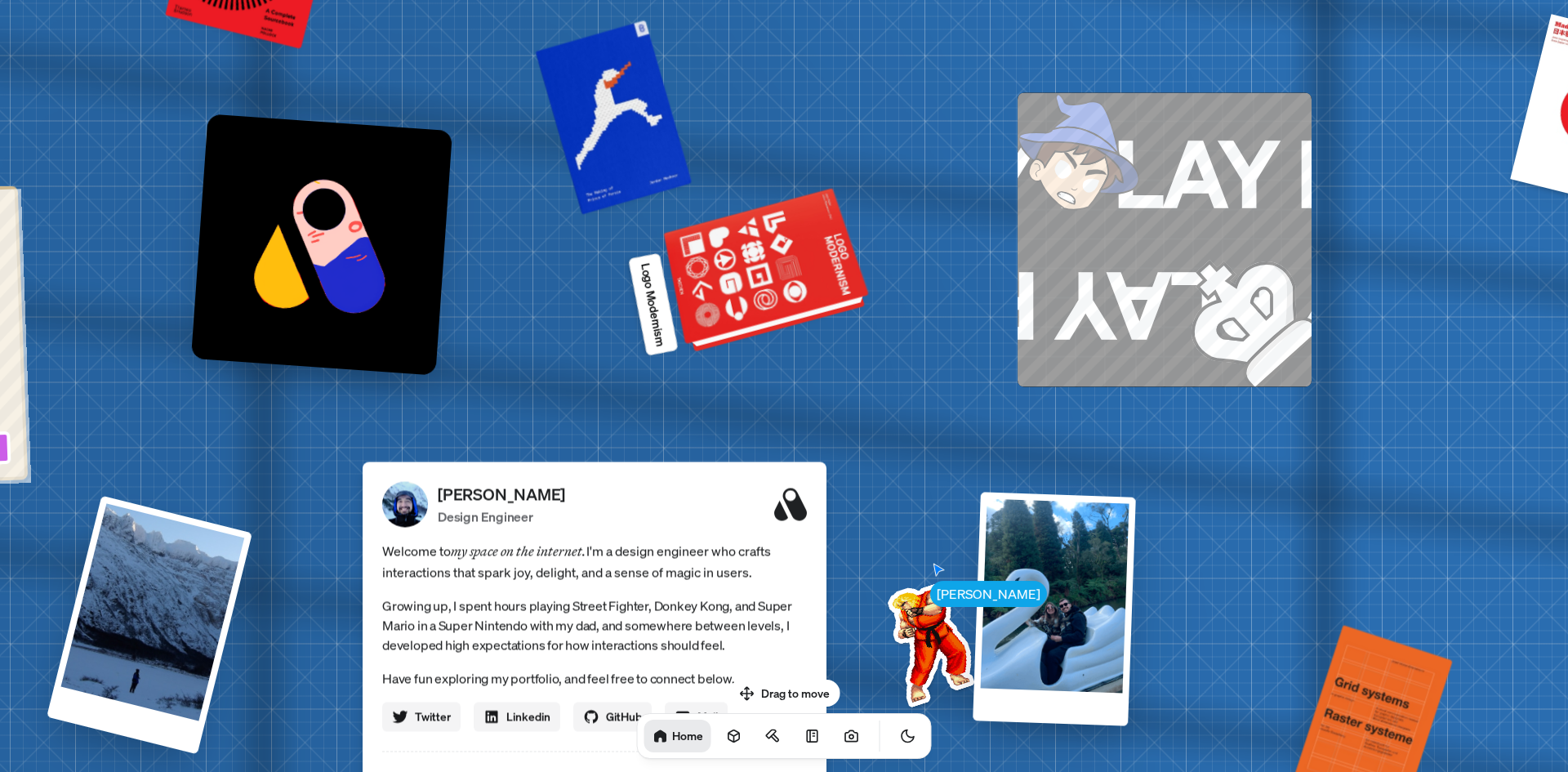
drag, startPoint x: 693, startPoint y: 163, endPoint x: 784, endPoint y: 297, distance: 162.0
click at [784, 297] on div at bounding box center [768, 273] width 199 height 151
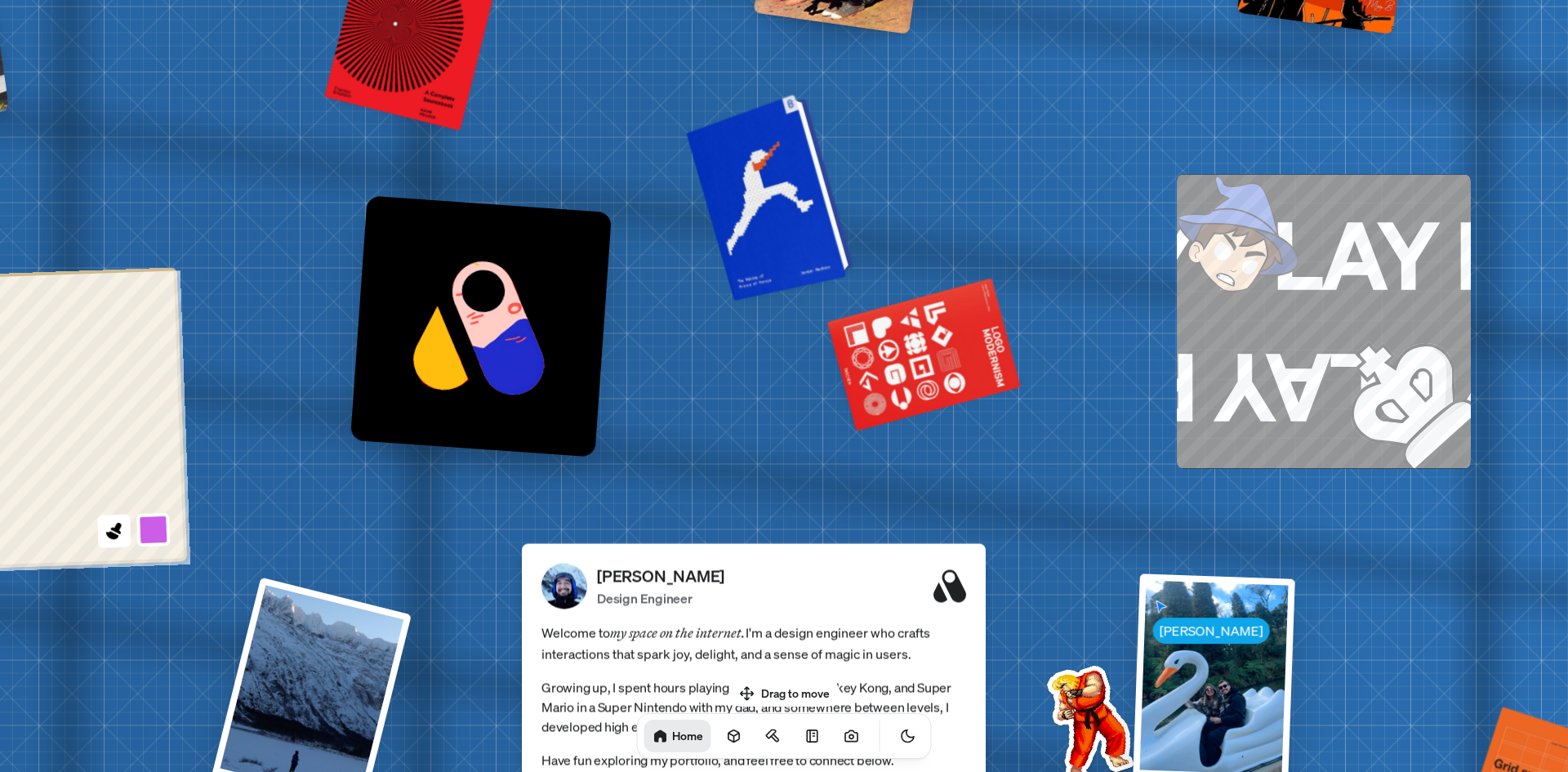
drag, startPoint x: 597, startPoint y: 94, endPoint x: 731, endPoint y: 182, distance: 160.3
click at [728, 171] on div at bounding box center [772, 195] width 155 height 200
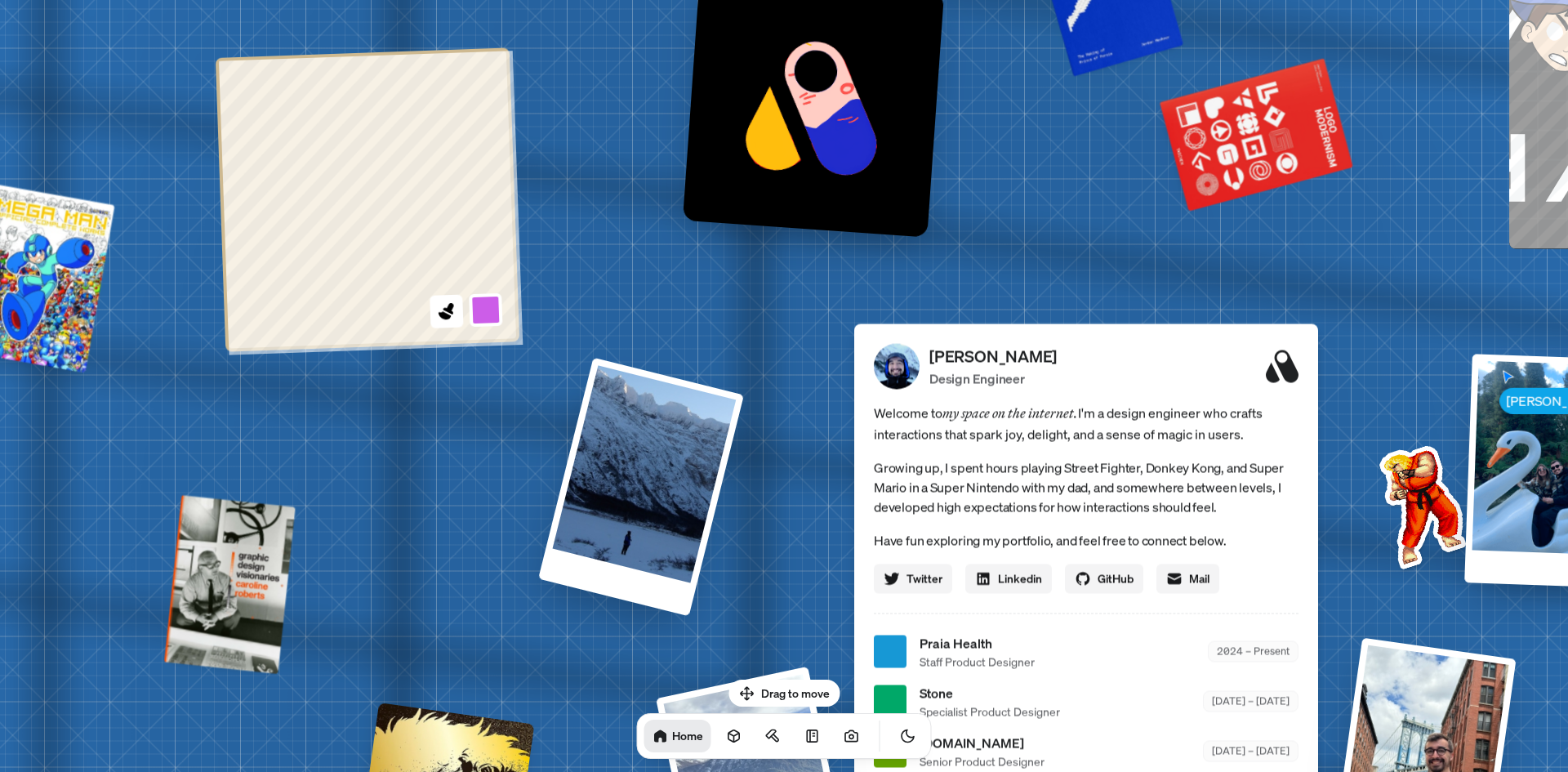
drag, startPoint x: 643, startPoint y: 446, endPoint x: 991, endPoint y: 264, distance: 392.7
click at [1096, 130] on div "[PERSON_NAME] [PERSON_NAME] Design Engineer Welcome to my space on the internet…" at bounding box center [1088, 651] width 2443 height 2140
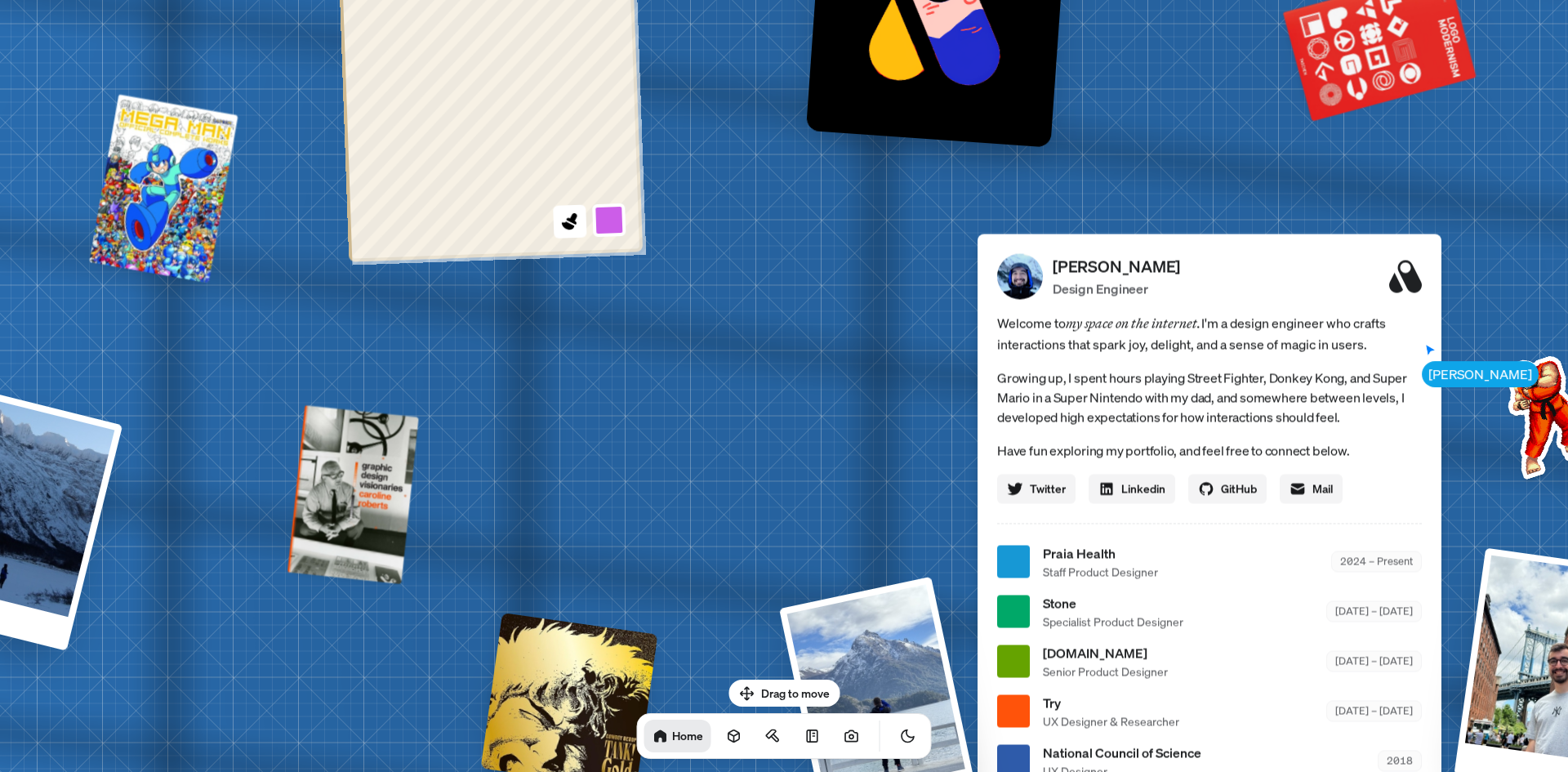
drag, startPoint x: 766, startPoint y: 382, endPoint x: 71, endPoint y: 681, distance: 756.6
click at [71, 681] on div "[PERSON_NAME] [PERSON_NAME] Design Engineer Welcome to my space on the internet…" at bounding box center [1212, 562] width 2443 height 2140
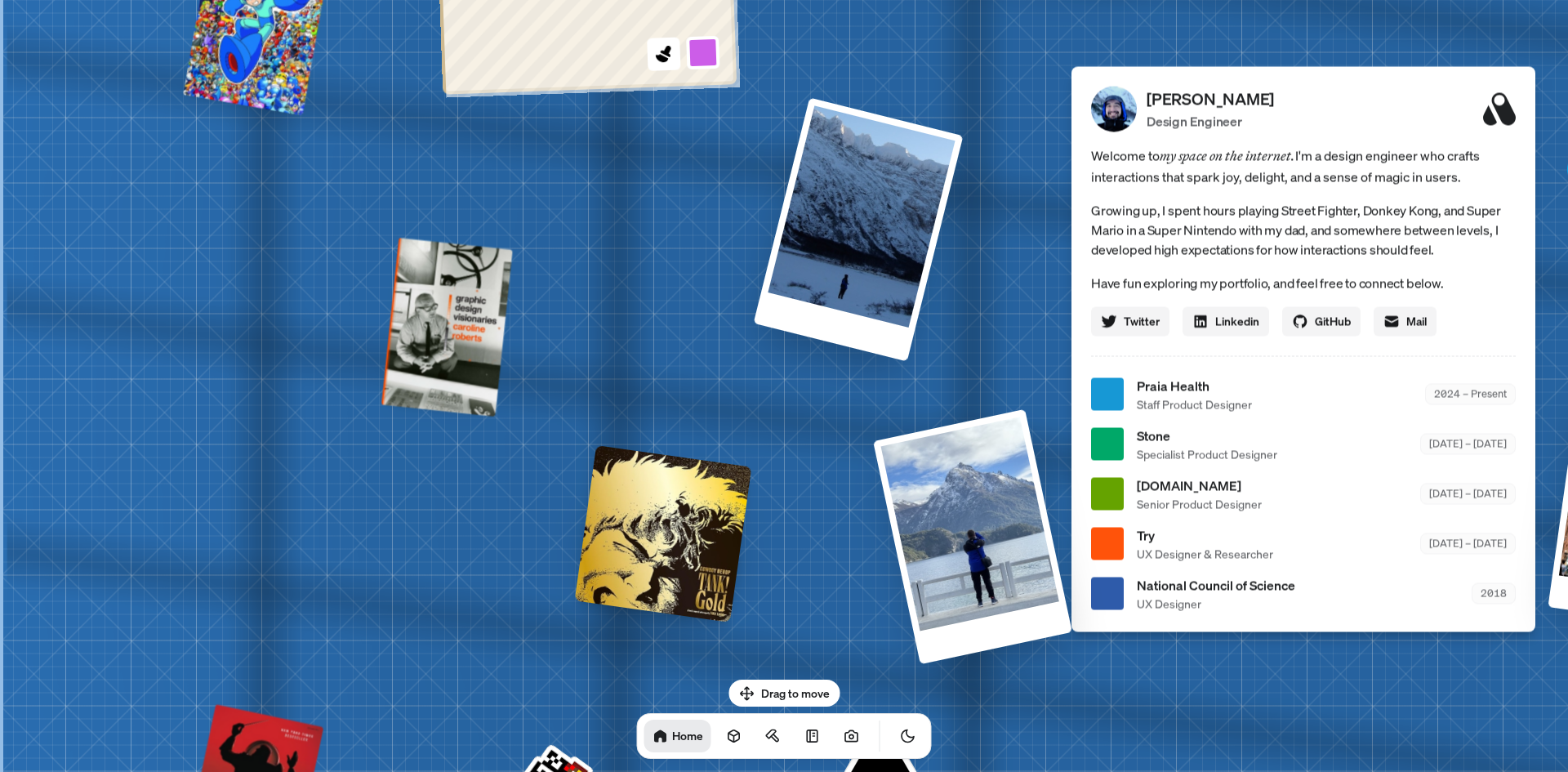
drag, startPoint x: 469, startPoint y: 533, endPoint x: 803, endPoint y: 203, distance: 469.5
click at [803, 204] on div "[PERSON_NAME] [PERSON_NAME] Design Engineer Welcome to my space on the internet…" at bounding box center [1306, 394] width 2443 height 2140
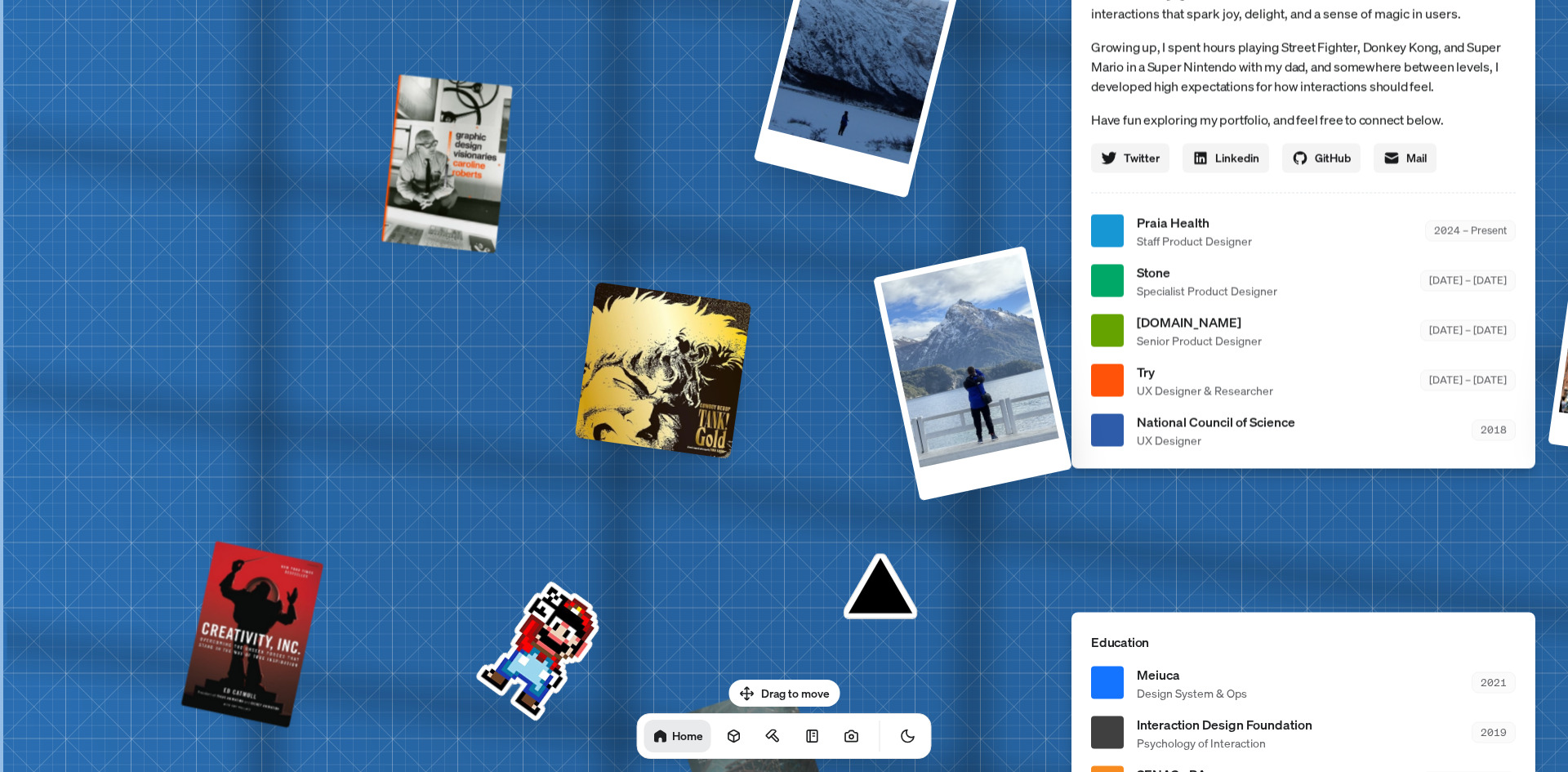
drag, startPoint x: 463, startPoint y: 451, endPoint x: 518, endPoint y: 282, distance: 177.7
click at [512, 285] on div "[PERSON_NAME] [PERSON_NAME] Design Engineer Welcome to my space on the internet…" at bounding box center [1306, 231] width 2443 height 2140
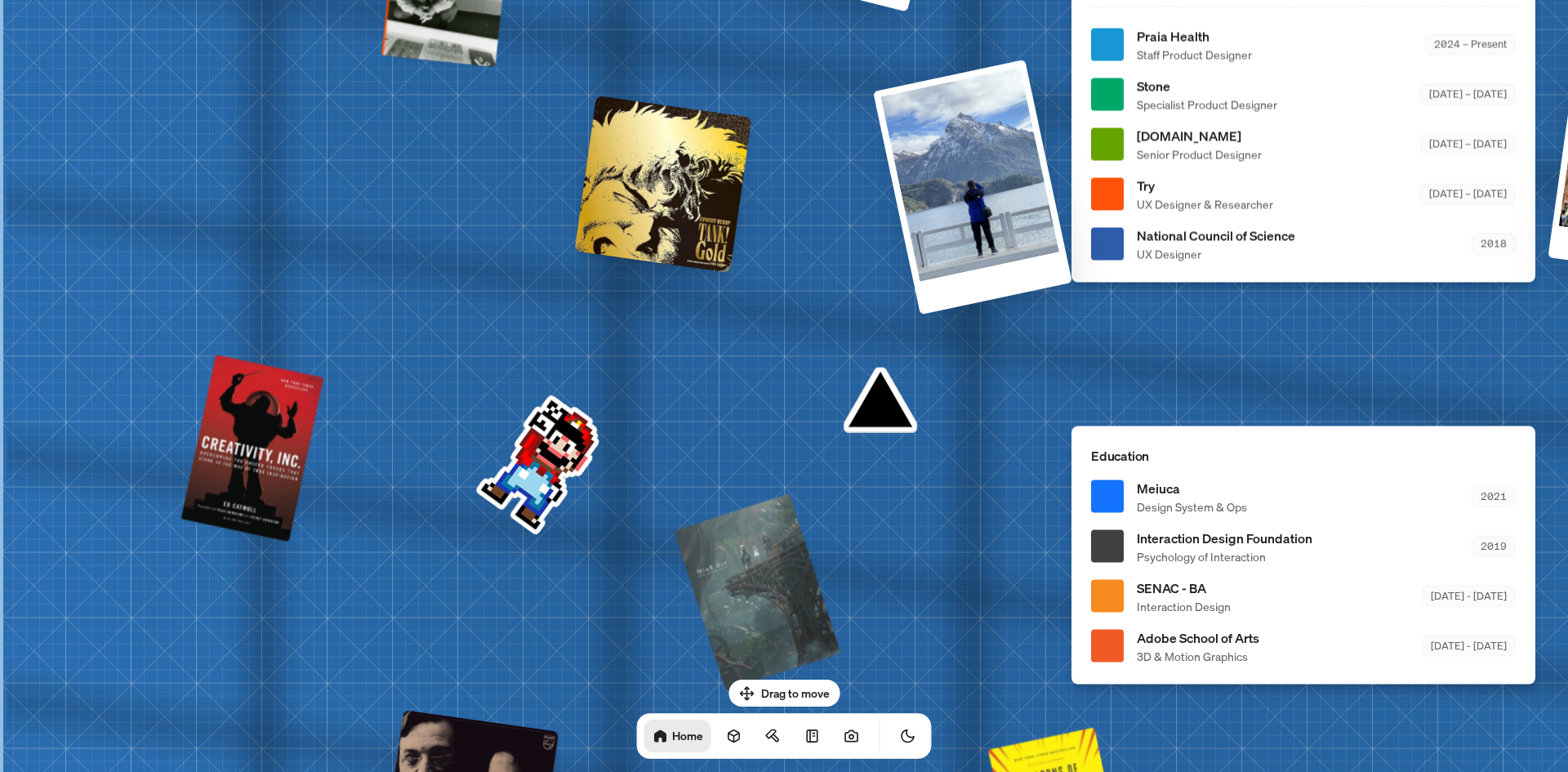
drag, startPoint x: 889, startPoint y: 412, endPoint x: 948, endPoint y: 634, distance: 229.7
click at [948, 632] on div "[PERSON_NAME] [PERSON_NAME] Design Engineer Welcome to my space on the internet…" at bounding box center [1306, 45] width 2443 height 2140
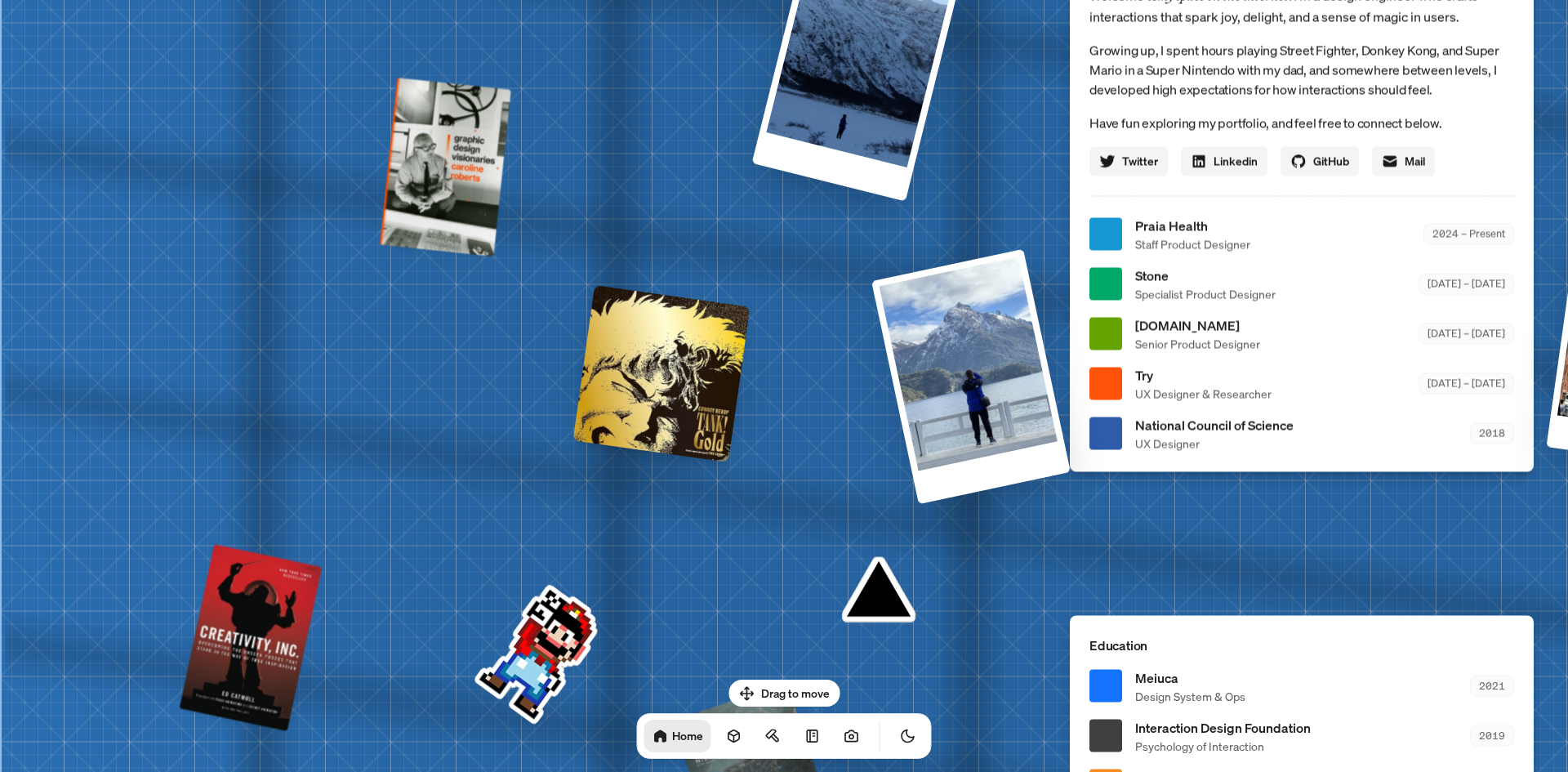
drag, startPoint x: 968, startPoint y: 659, endPoint x: 888, endPoint y: 200, distance: 465.9
click at [890, 239] on div "[PERSON_NAME] [PERSON_NAME] Design Engineer Welcome to my space on the internet…" at bounding box center [1305, 234] width 2443 height 2140
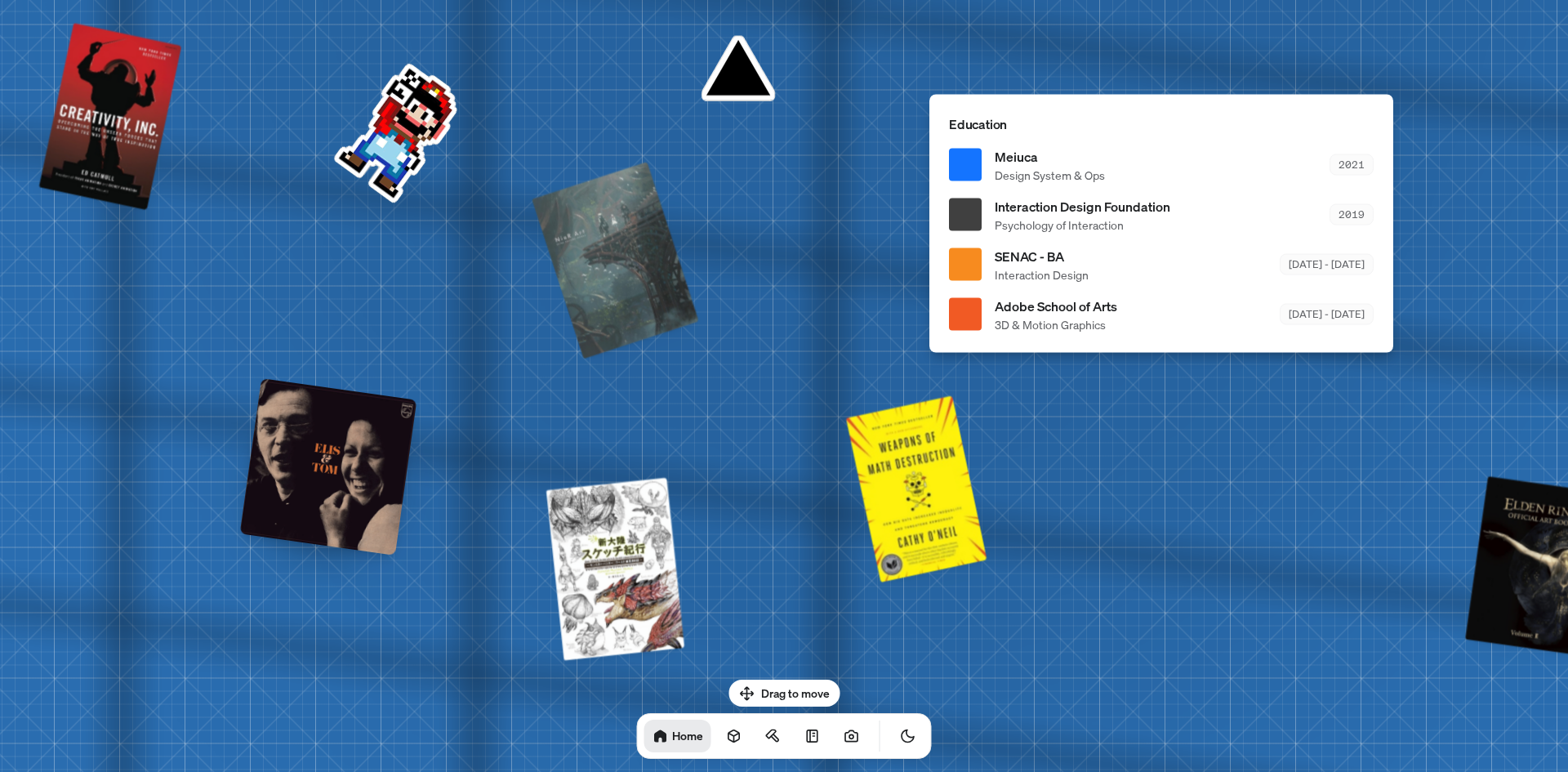
drag, startPoint x: 1199, startPoint y: 544, endPoint x: 967, endPoint y: 129, distance: 475.4
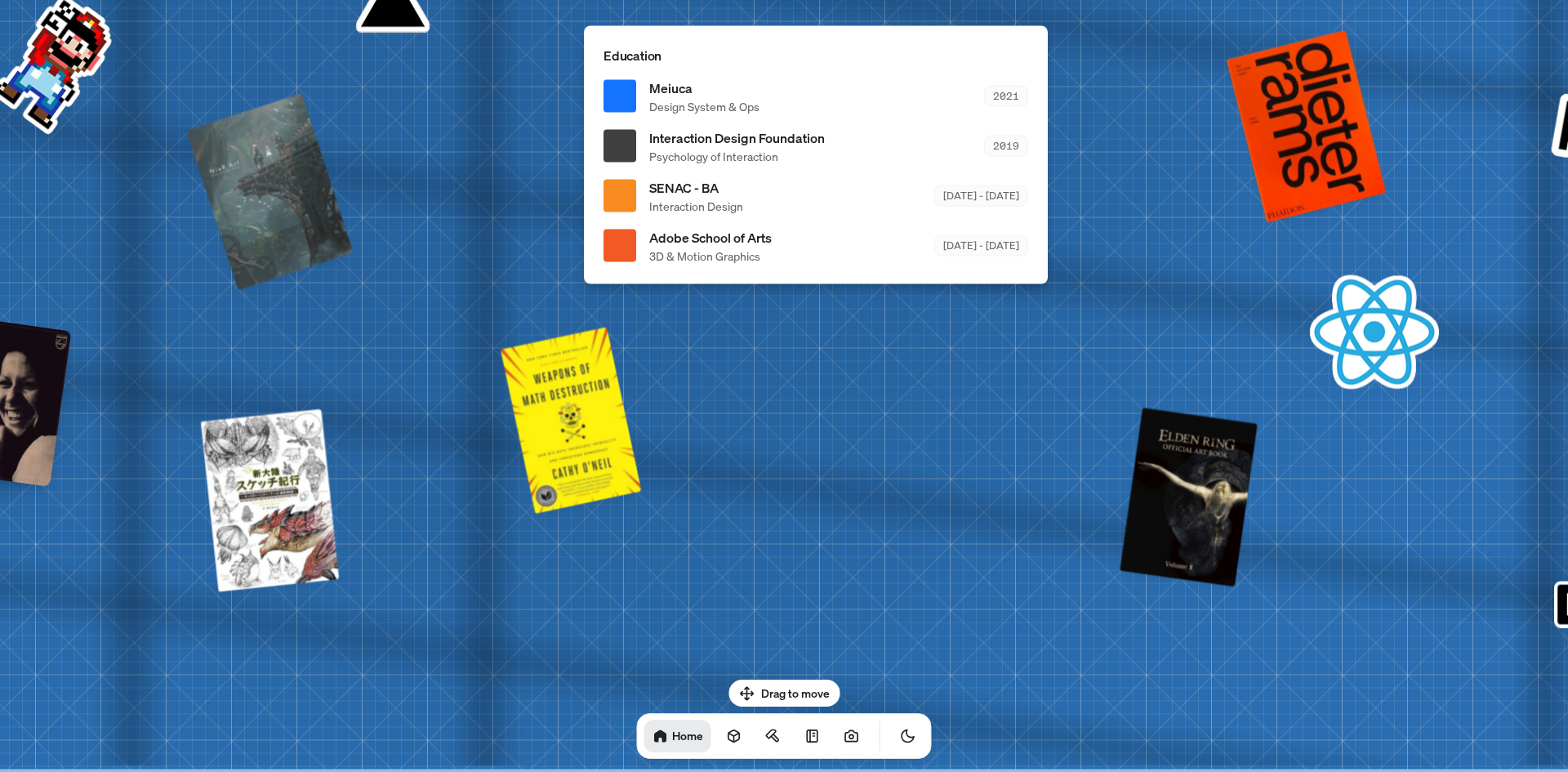
drag, startPoint x: 1063, startPoint y: 452, endPoint x: 376, endPoint y: 286, distance: 706.8
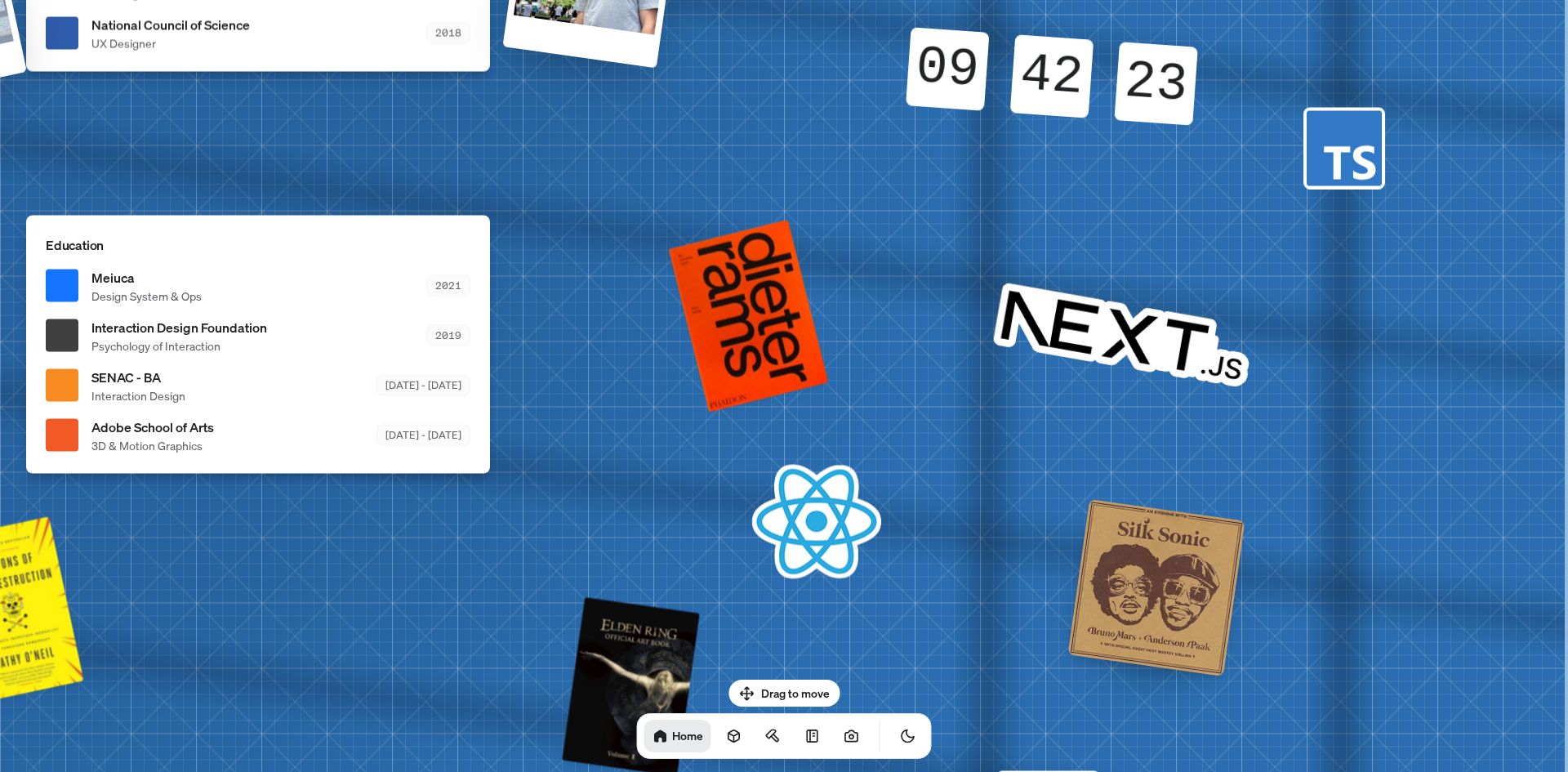
drag, startPoint x: 1416, startPoint y: 432, endPoint x: 322, endPoint y: 757, distance: 1141.3
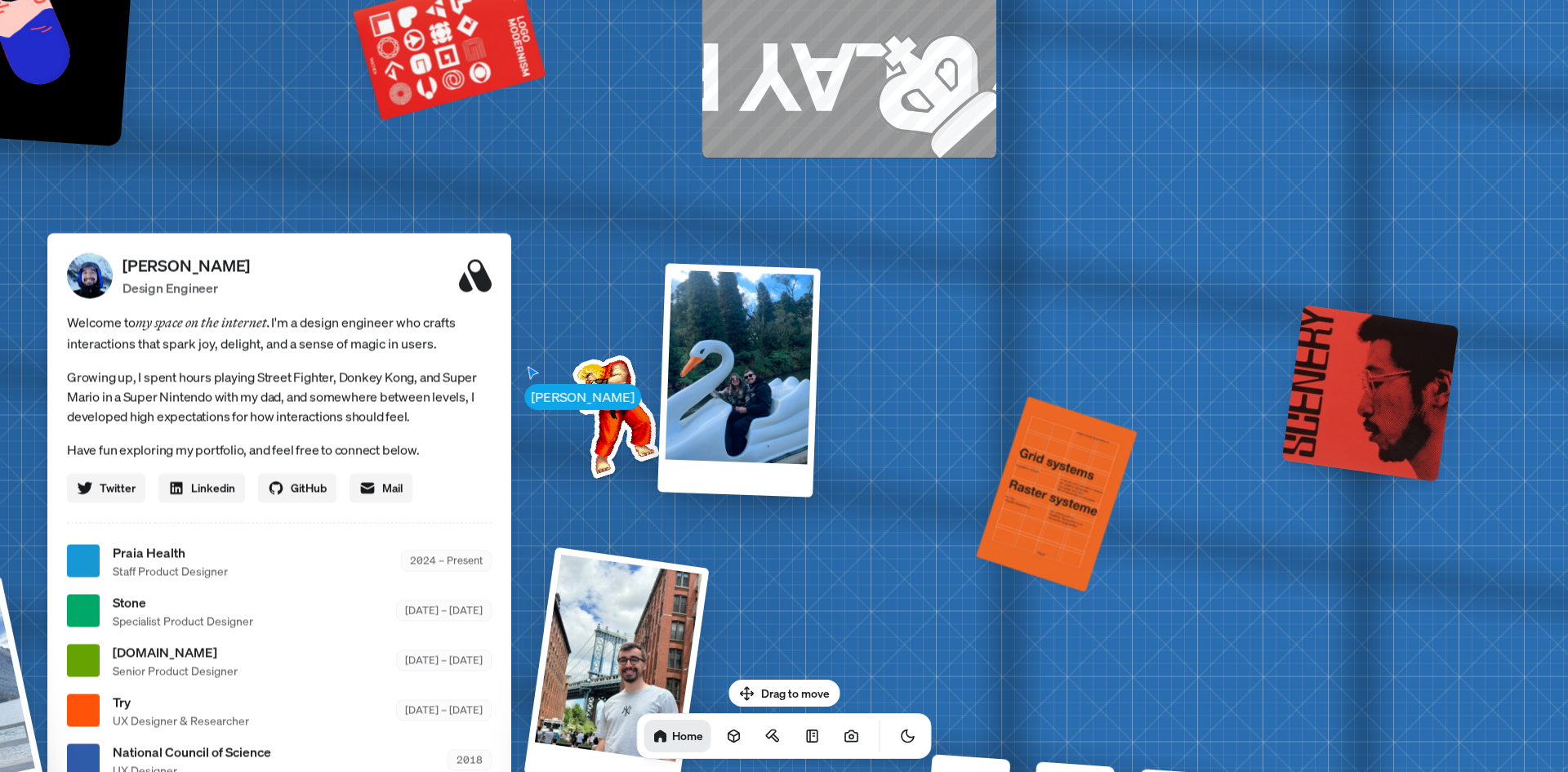
drag, startPoint x: 784, startPoint y: 90, endPoint x: 772, endPoint y: 731, distance: 641.1
click at [770, 0] on body "[PERSON_NAME] [PERSON_NAME] Design Engineer Welcome to my space on the internet…" at bounding box center [784, 0] width 1568 height 0
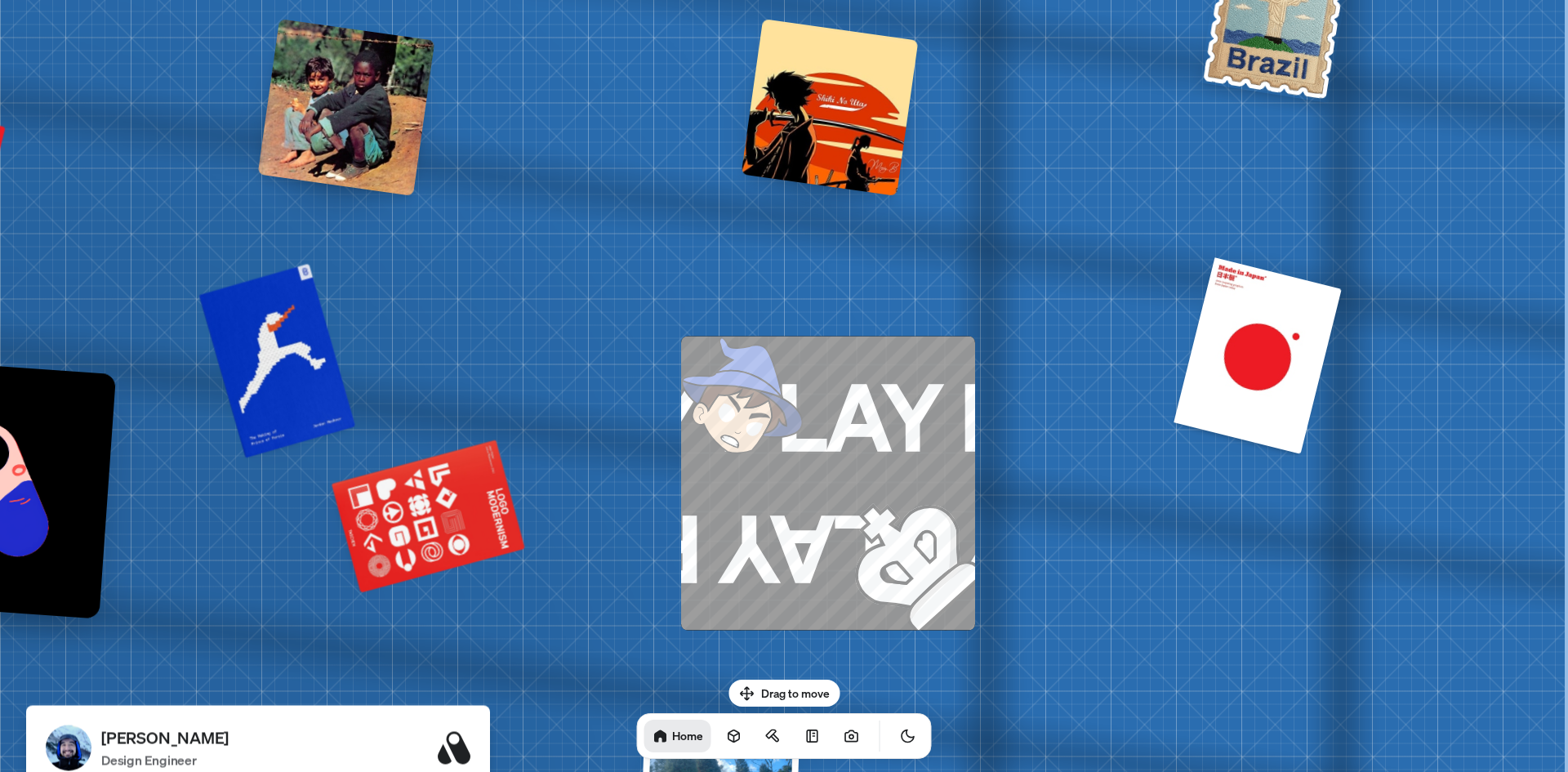
drag, startPoint x: 707, startPoint y: 599, endPoint x: 511, endPoint y: 808, distance: 286.5
click at [511, 0] on html "[PERSON_NAME] [PERSON_NAME] Design Engineer Welcome to my space on the internet…" at bounding box center [784, 0] width 1568 height 0
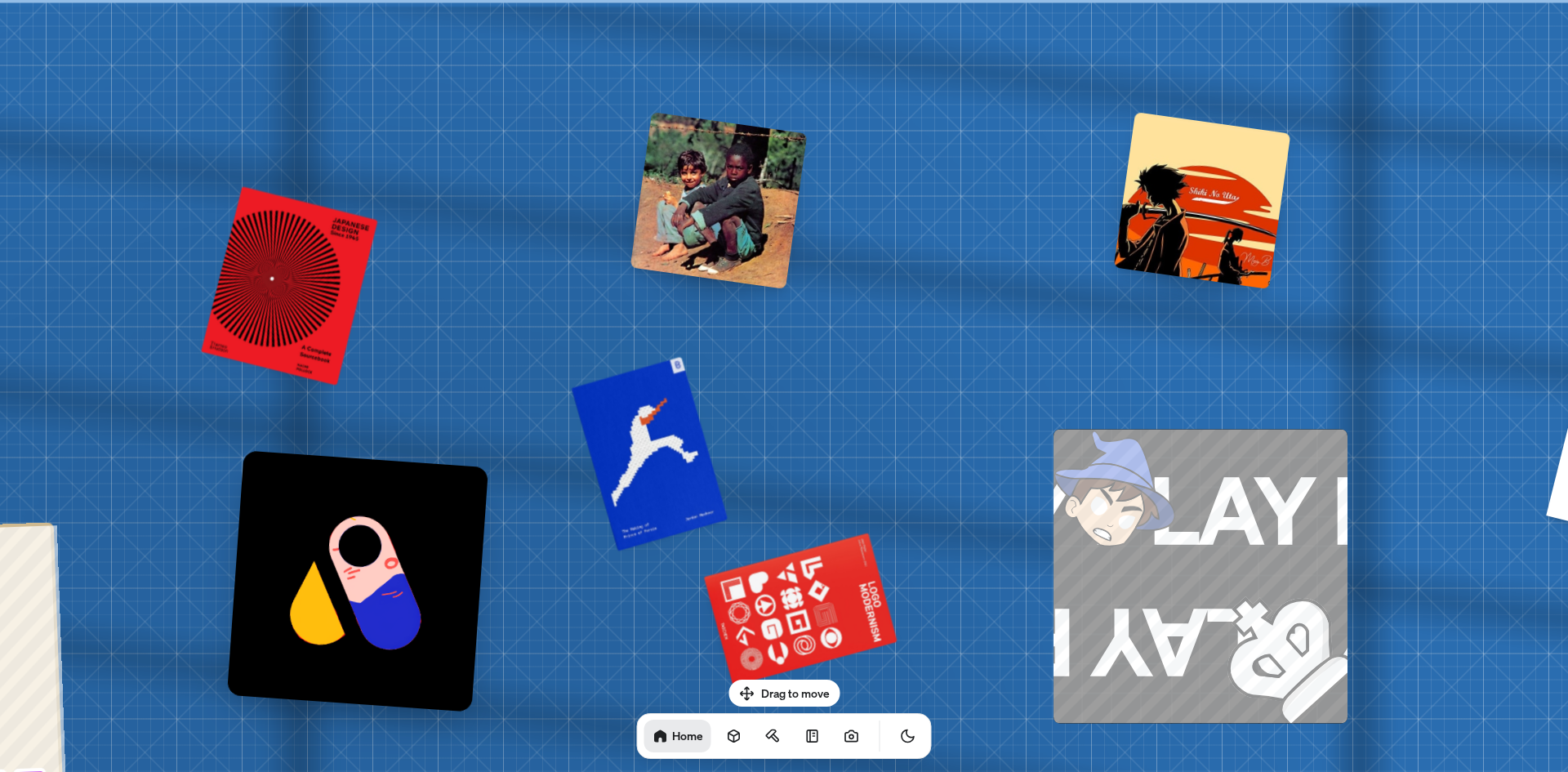
drag, startPoint x: 1120, startPoint y: 307, endPoint x: 1567, endPoint y: 306, distance: 447.0
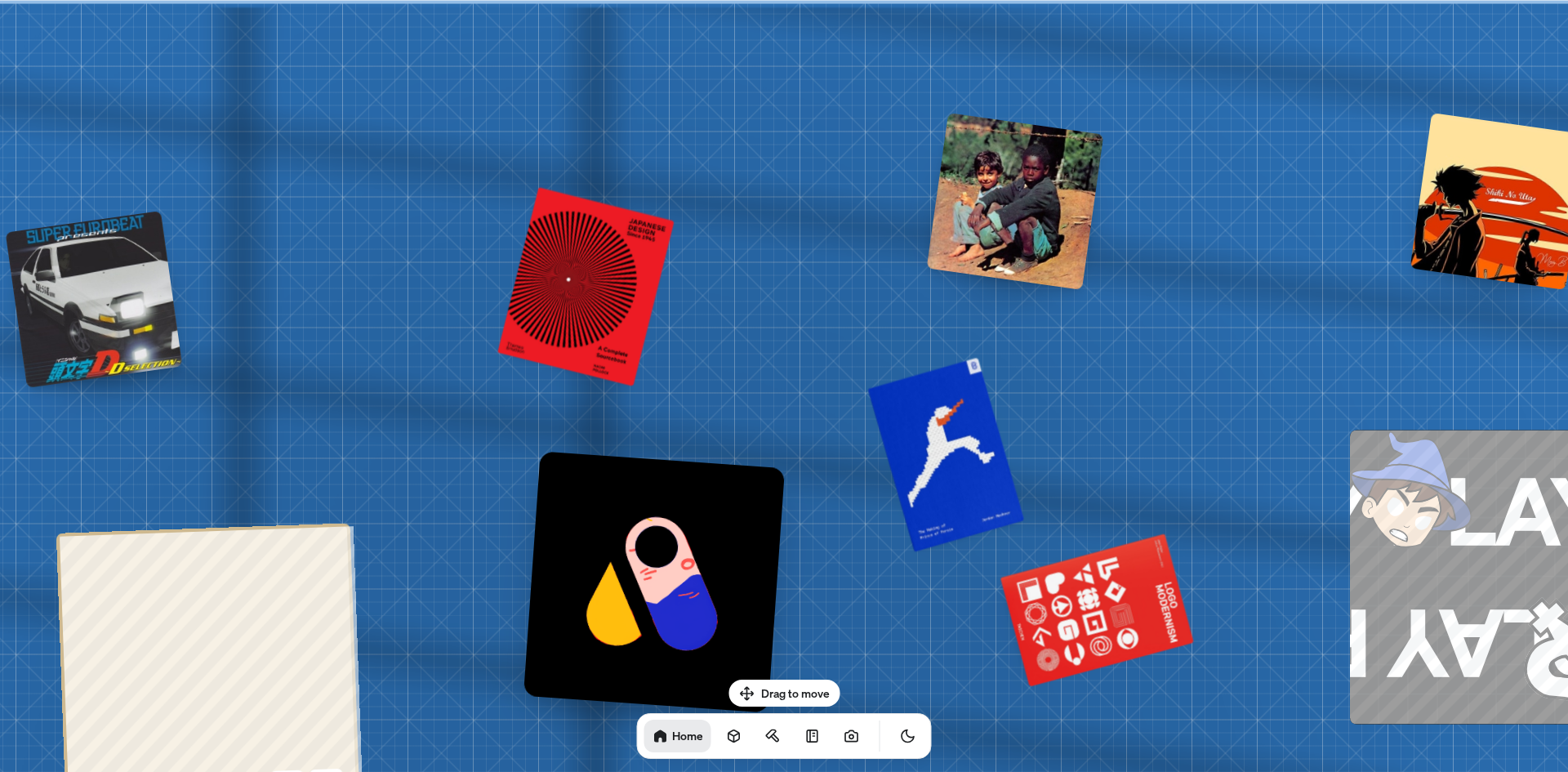
drag, startPoint x: 867, startPoint y: 324, endPoint x: 1455, endPoint y: 369, distance: 589.7
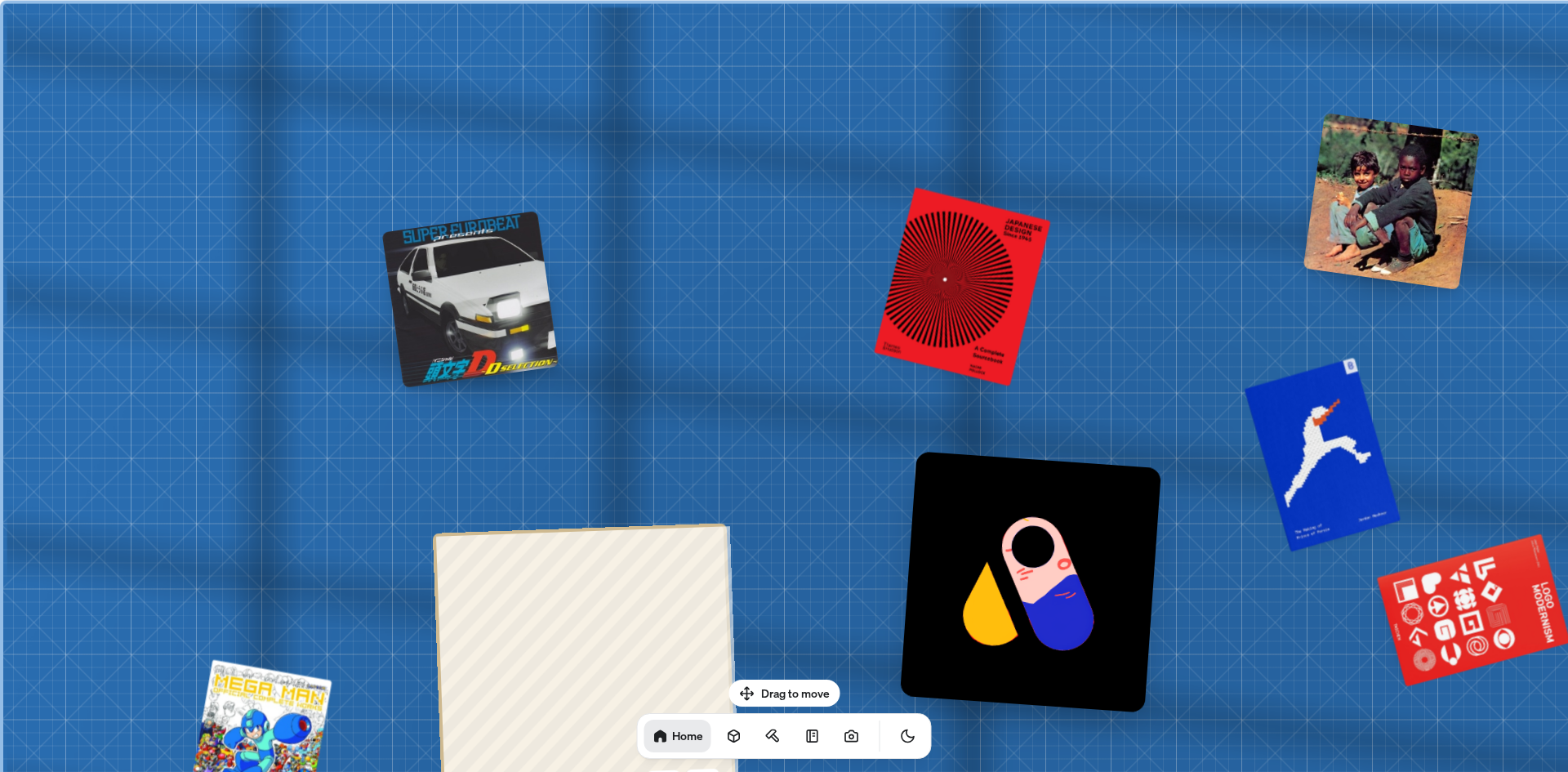
drag, startPoint x: 967, startPoint y: 331, endPoint x: 1282, endPoint y: 330, distance: 315.0
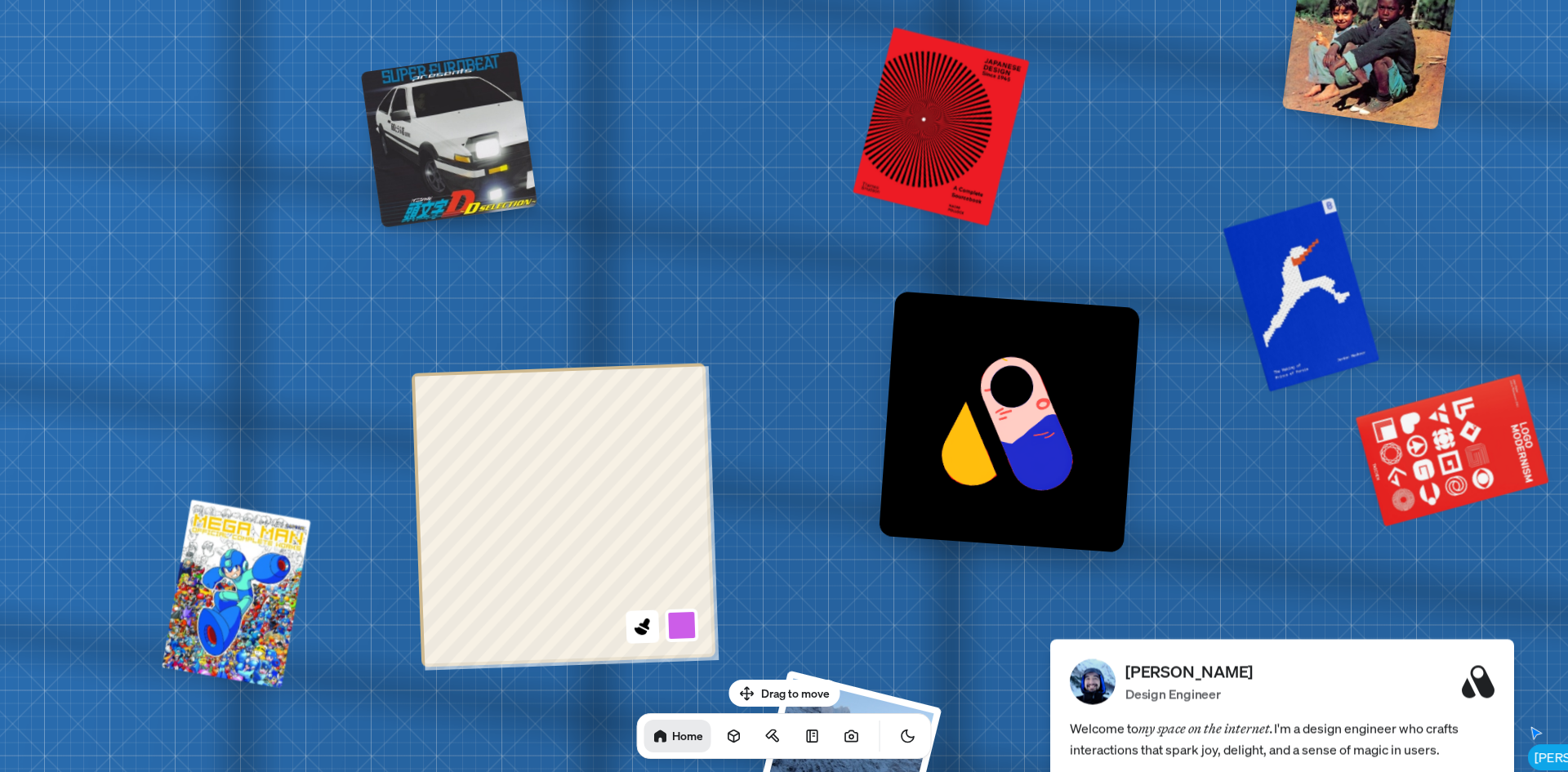
drag, startPoint x: 825, startPoint y: 441, endPoint x: 779, endPoint y: 175, distance: 269.9
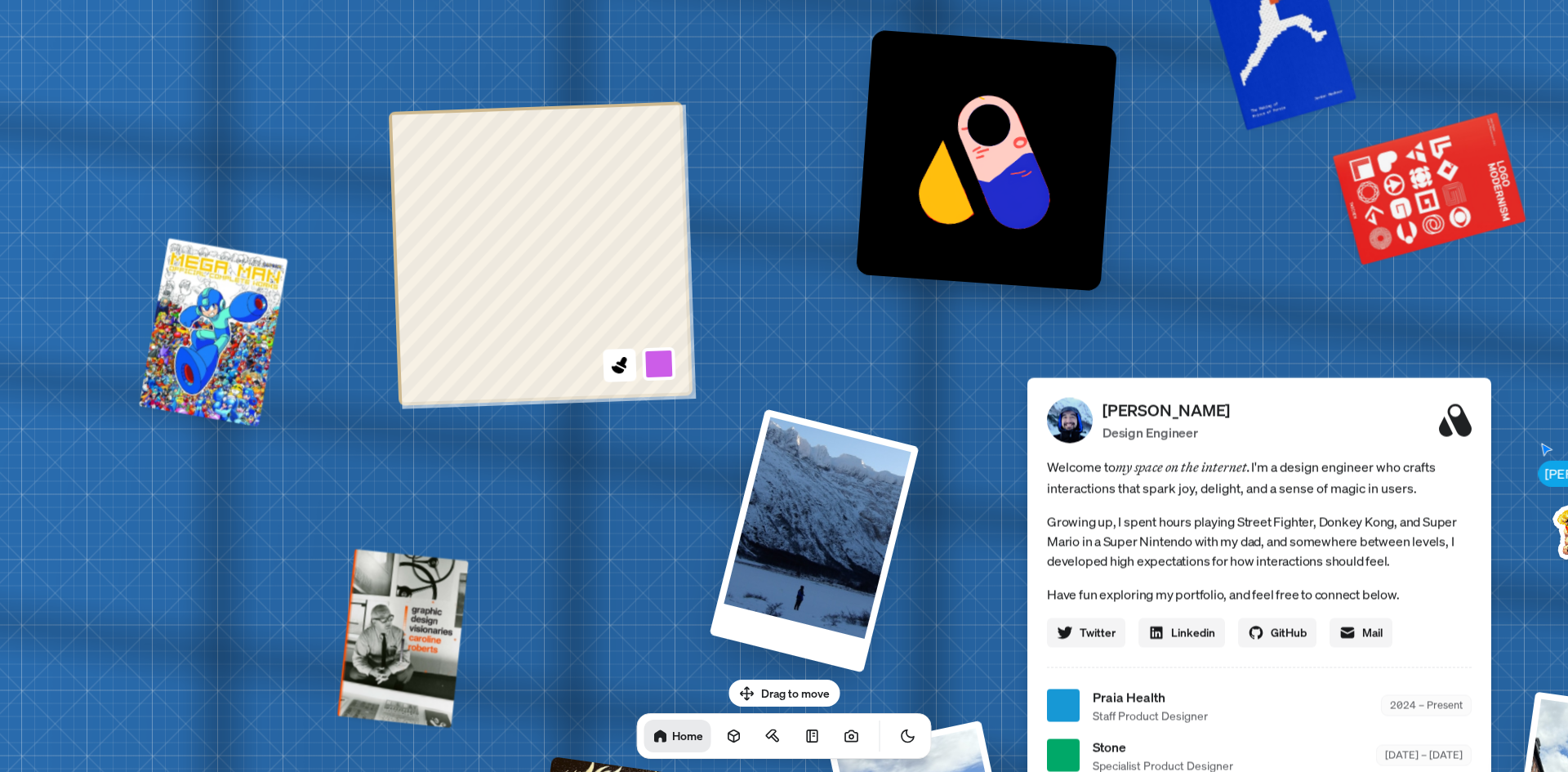
drag, startPoint x: 774, startPoint y: 371, endPoint x: 806, endPoint y: 12, distance: 360.4
click at [805, 17] on div "[PERSON_NAME] [PERSON_NAME] Design Engineer Welcome to my space on the internet…" at bounding box center [1262, 705] width 2443 height 2140
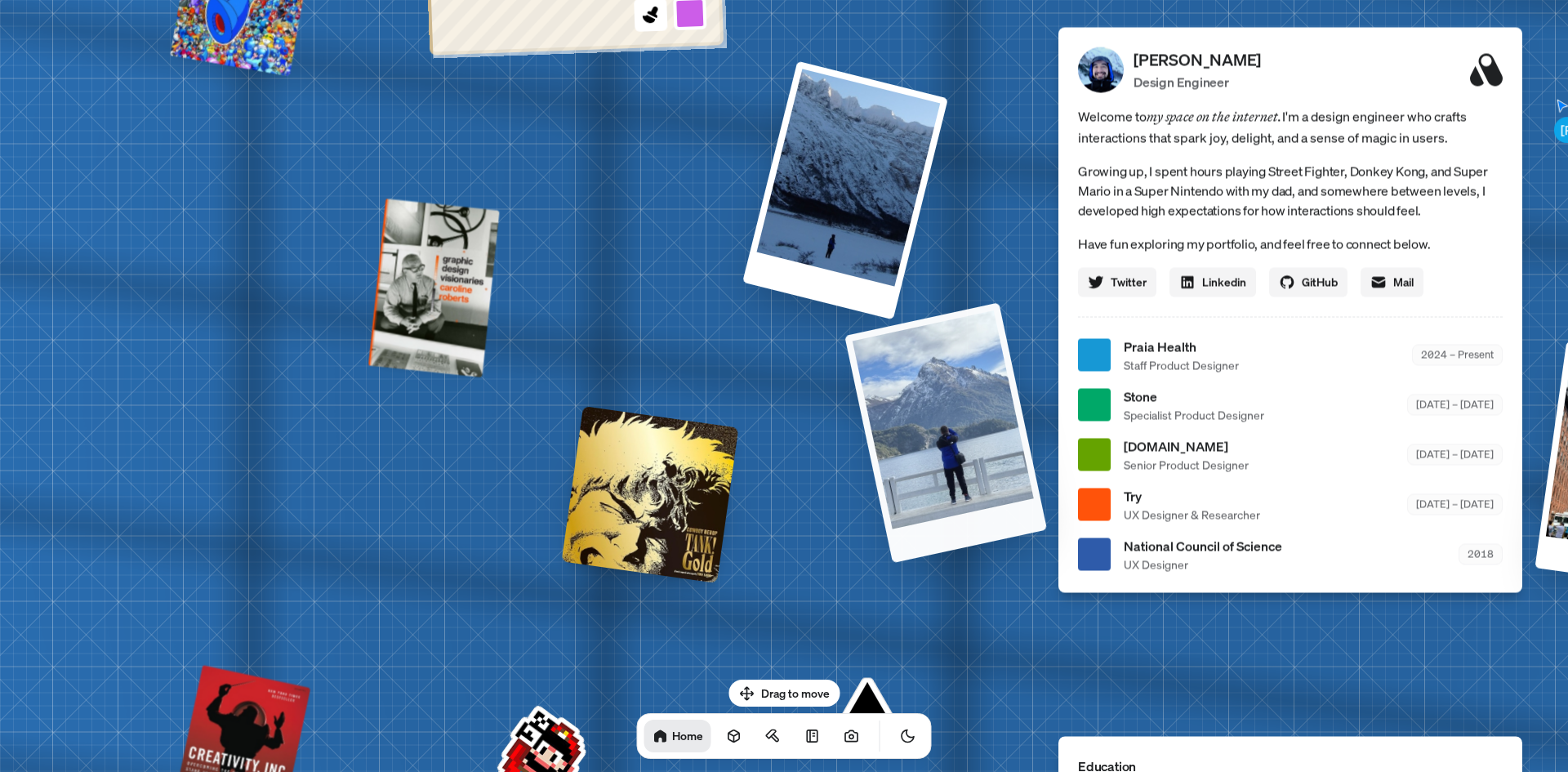
drag
click at [940, 70] on div "[PERSON_NAME] [PERSON_NAME] Design Engineer Welcome to my space on the internet…" at bounding box center [1293, 355] width 2443 height 2140
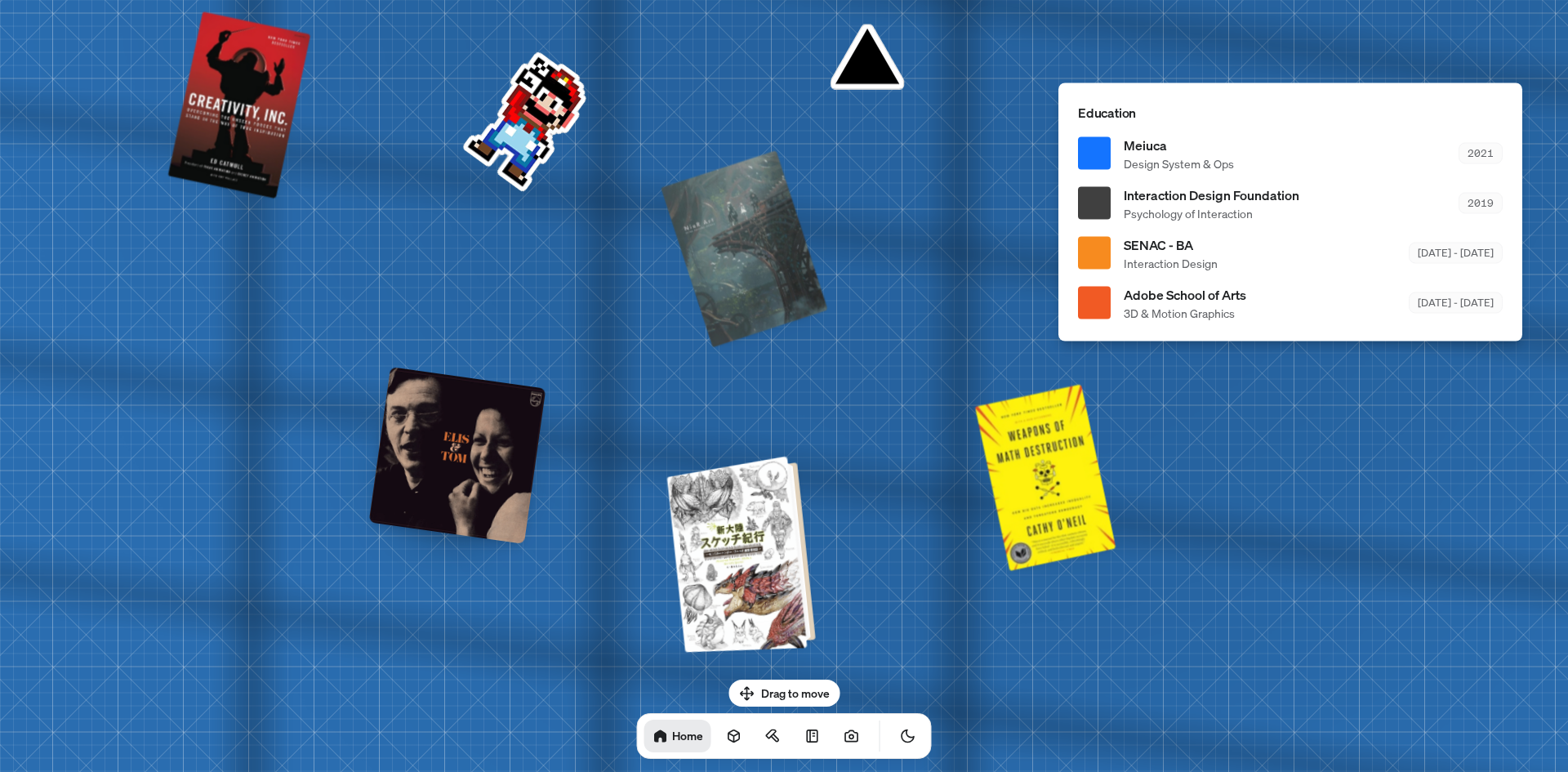
click at [751, 552] on div at bounding box center [744, 553] width 136 height 189
click at [754, 557] on div at bounding box center [744, 553] width 136 height 189
click at [753, 557] on div at bounding box center [744, 553] width 136 height 189
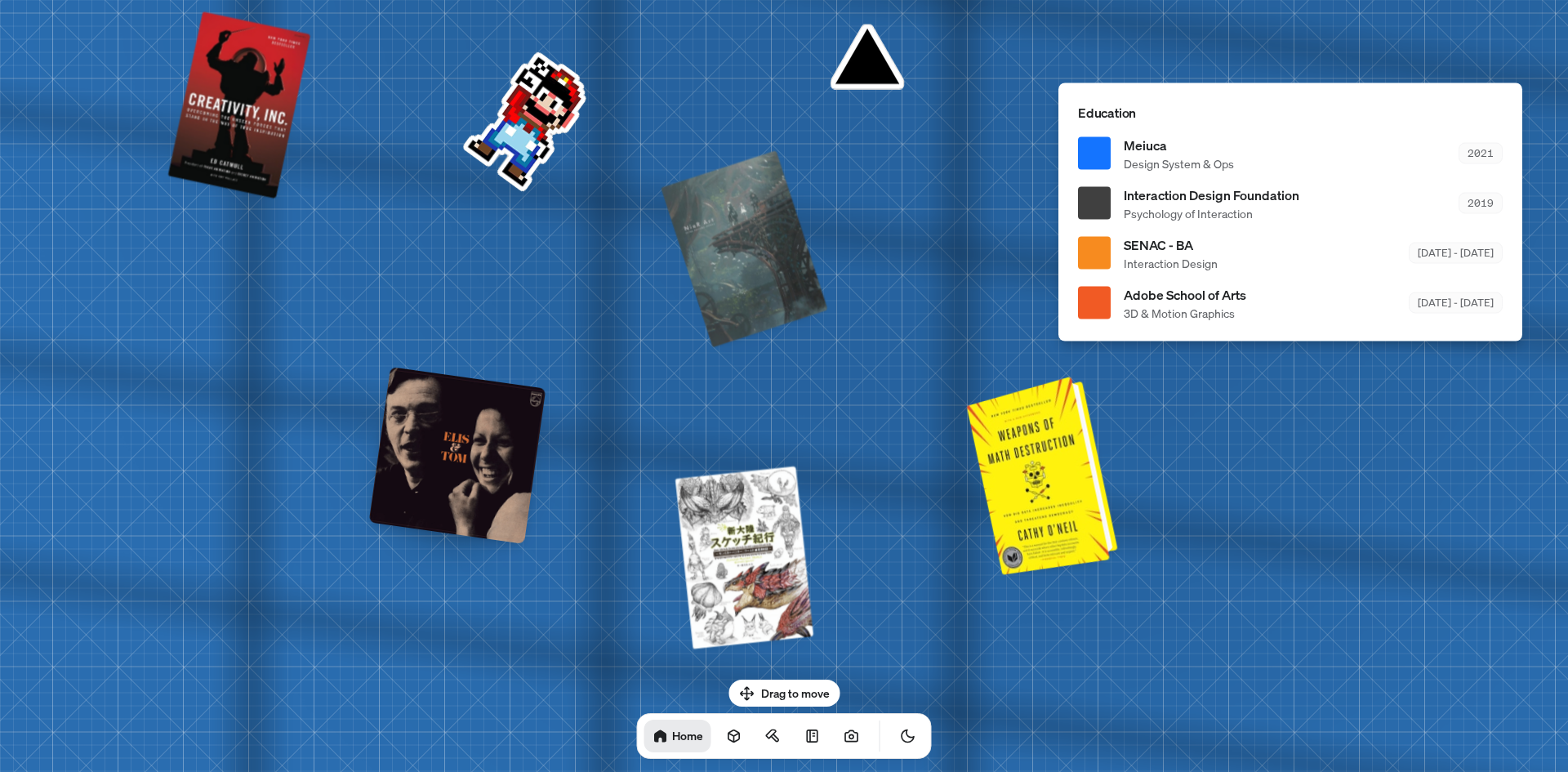
click at [1059, 496] on div at bounding box center [1045, 473] width 138 height 191
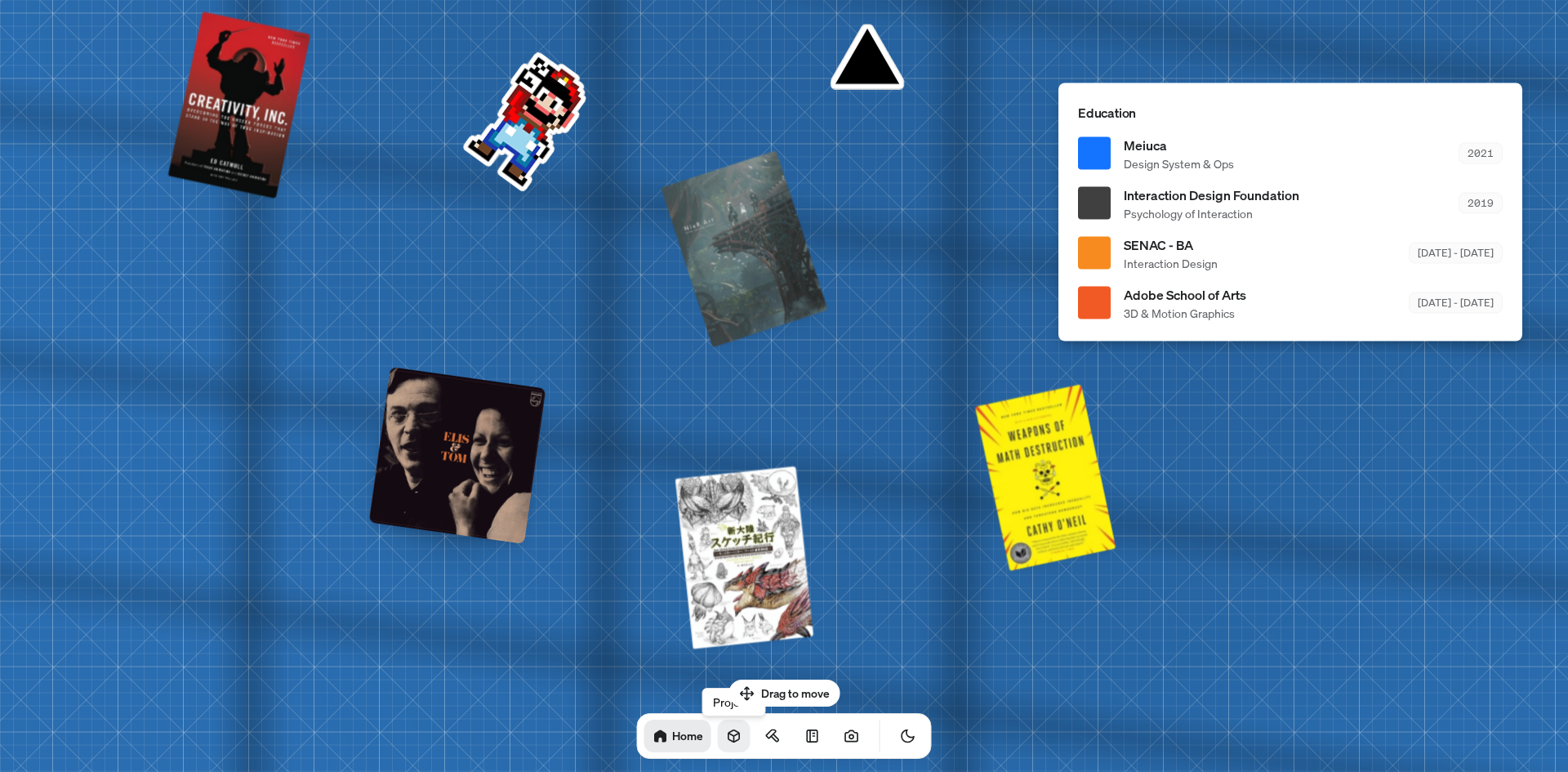
click at [726, 738] on icon at bounding box center [734, 736] width 17 height 17
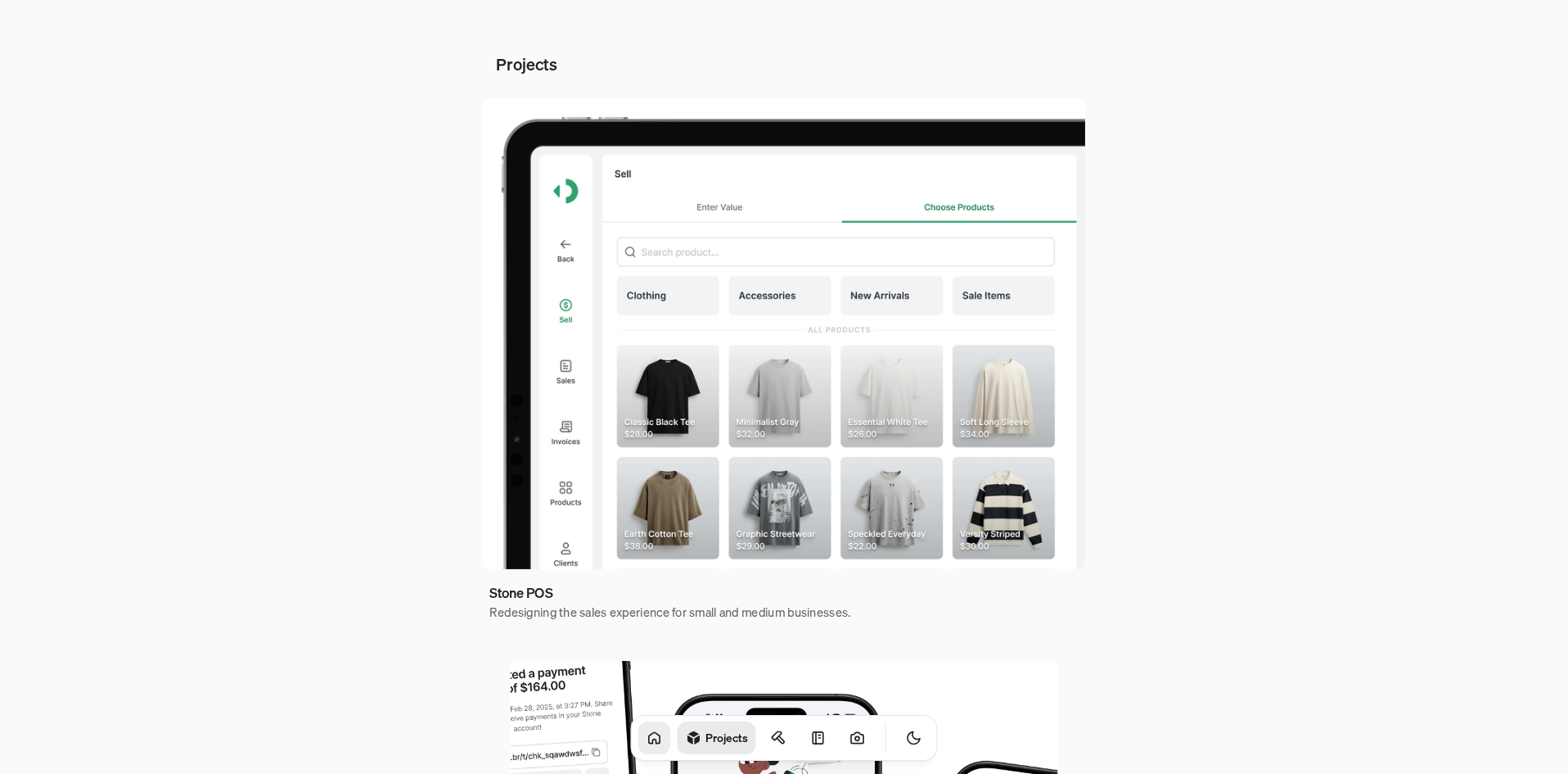
click at [649, 741] on icon at bounding box center [654, 737] width 11 height 11
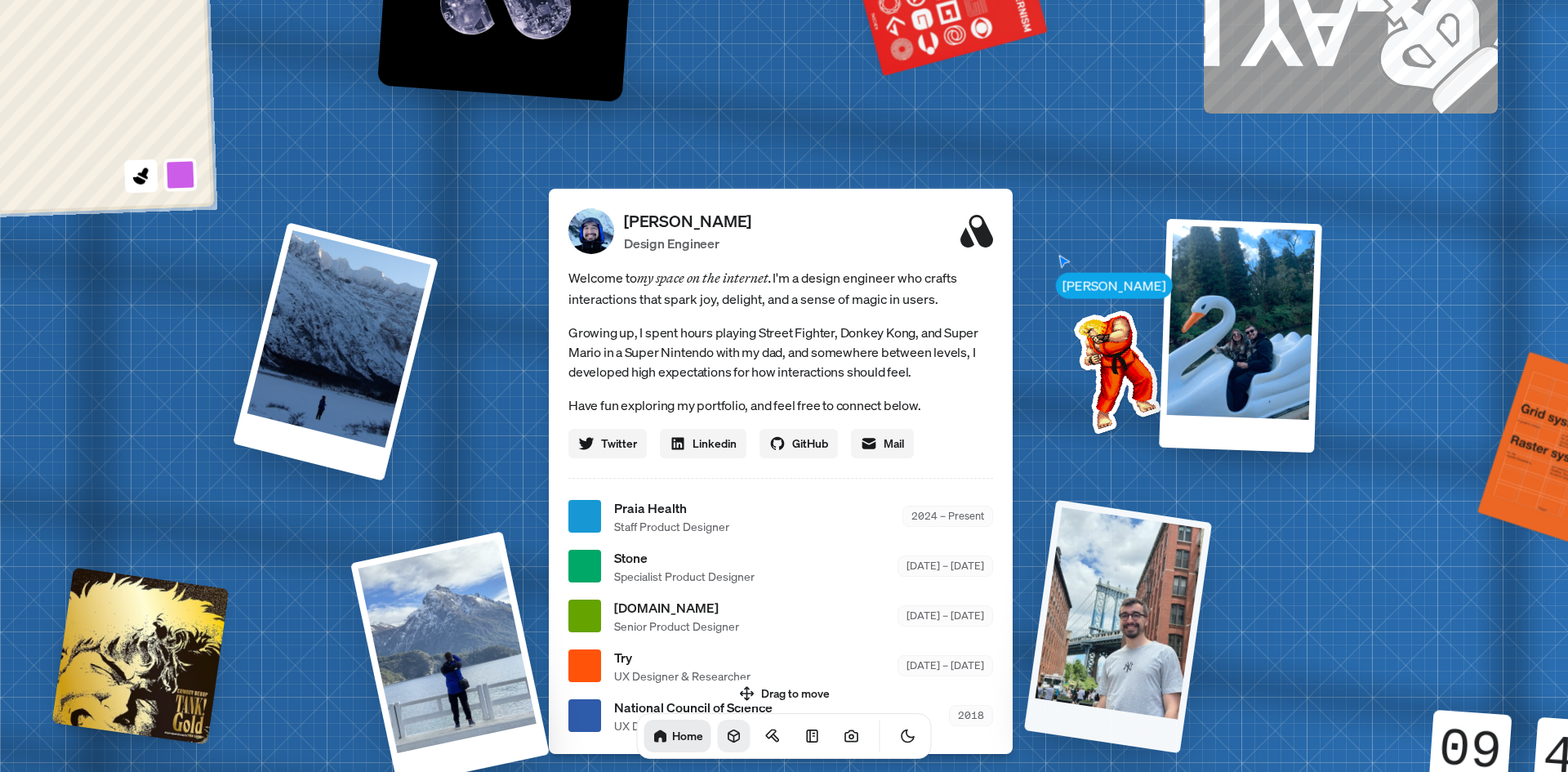
click at [1101, 598] on div at bounding box center [1117, 625] width 188 height 253
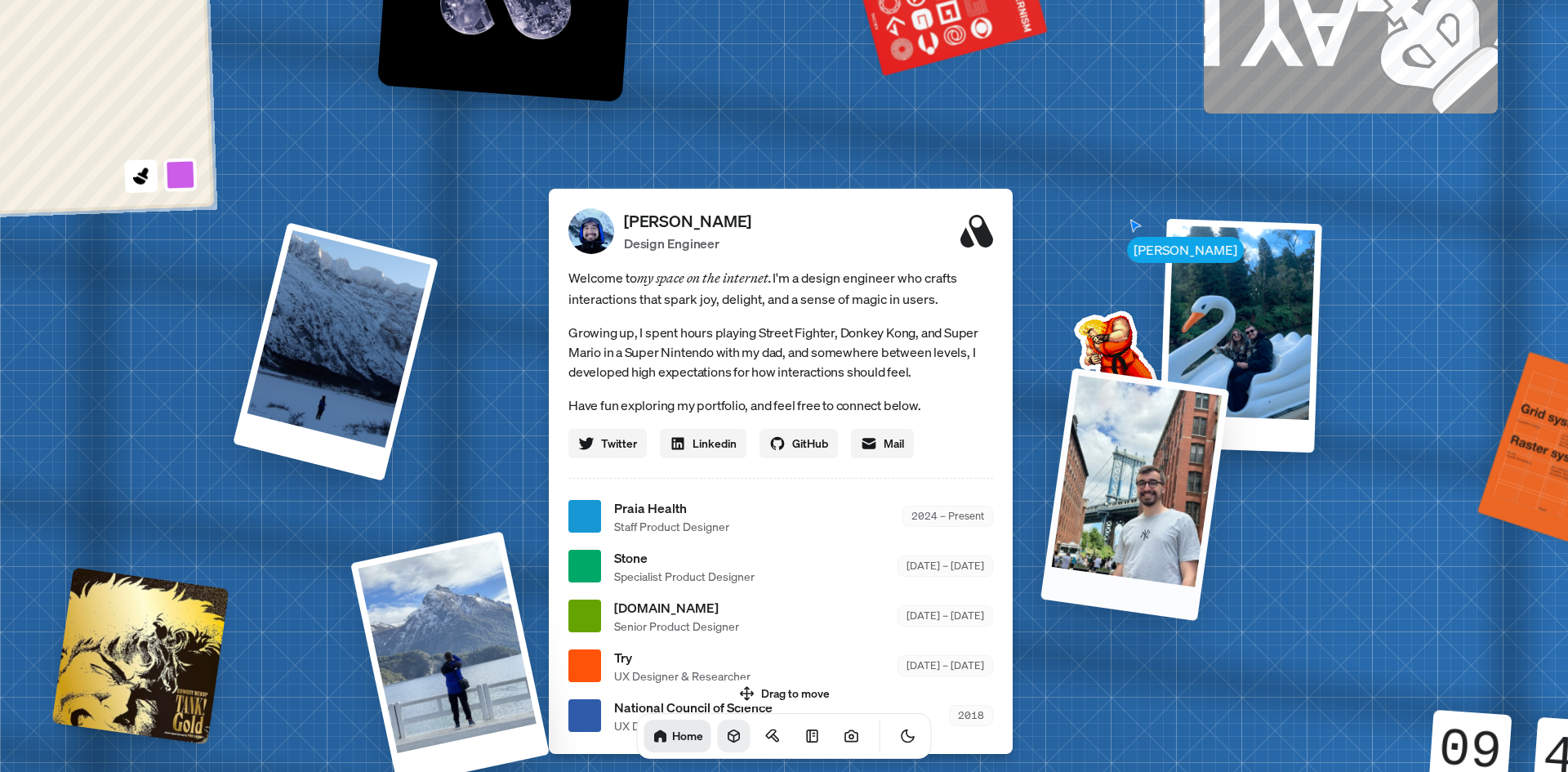
drag, startPoint x: 1099, startPoint y: 643, endPoint x: 1098, endPoint y: 509, distance: 134.0
click at [1098, 509] on div at bounding box center [1135, 495] width 189 height 253
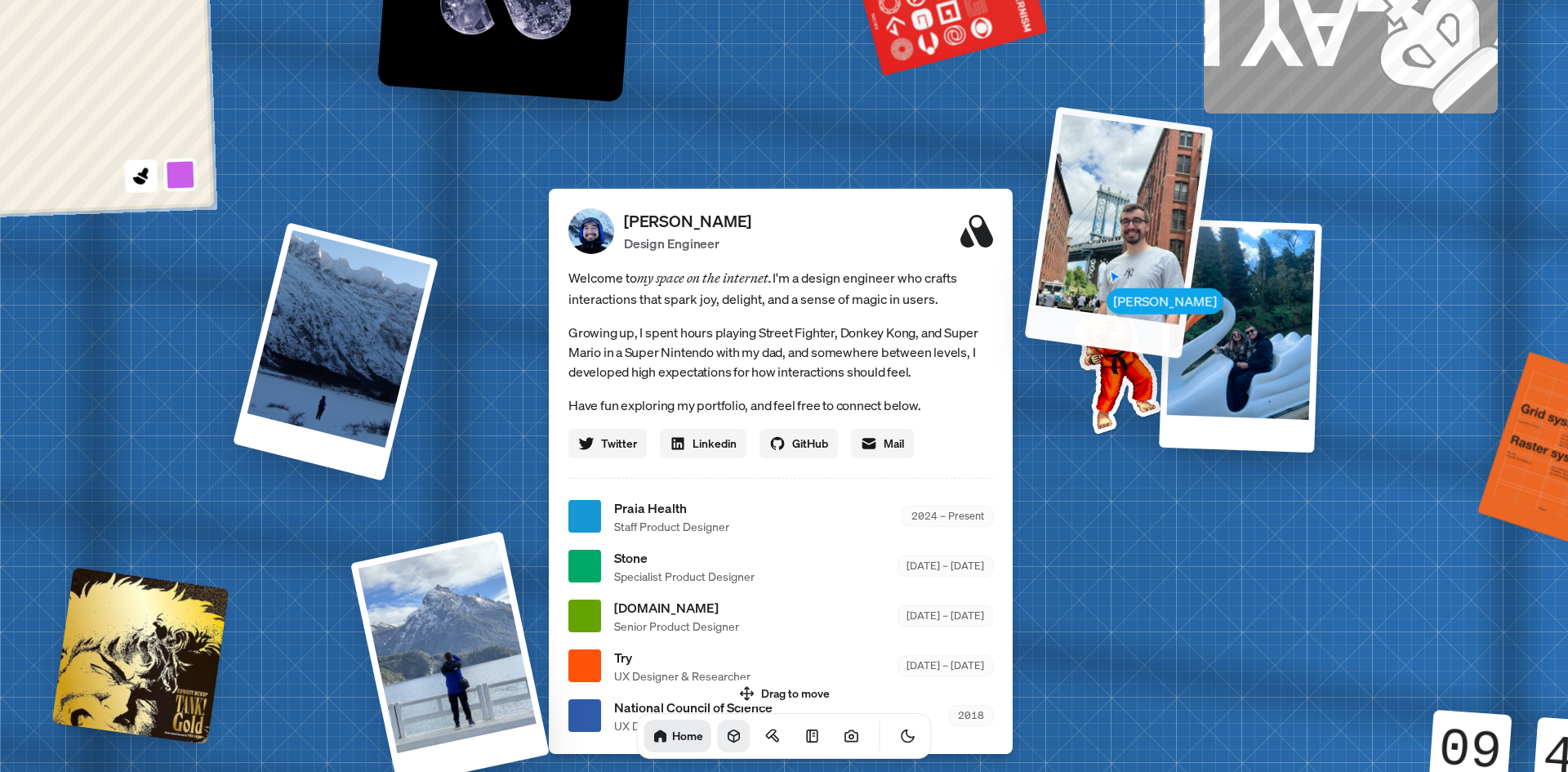
drag, startPoint x: 1098, startPoint y: 602, endPoint x: 1045, endPoint y: 181, distance: 424.3
click at [1045, 181] on div "[PERSON_NAME] [PERSON_NAME] Design Engineer Welcome to my space on the internet…" at bounding box center [784, 517] width 2443 height 2140
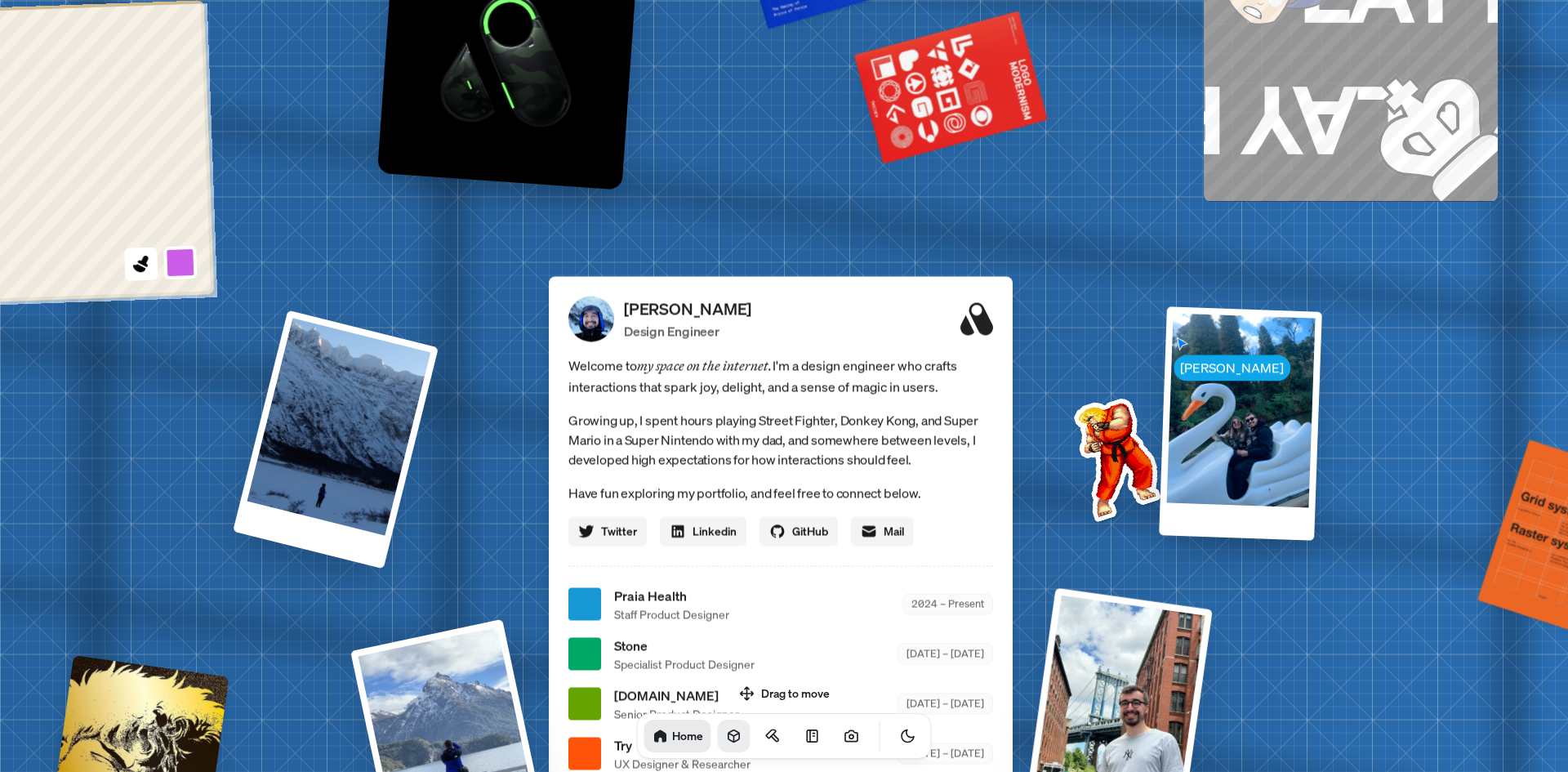
click at [880, 389] on span "Welcome to my space on the internet. I'm a design engineer who crafts interacti…" at bounding box center [780, 375] width 425 height 42
click at [876, 422] on p "Growing up, I spent hours playing Street Fighter, Donkey Kong, and Super Mario …" at bounding box center [780, 439] width 425 height 59
